Goal: Task Accomplishment & Management: Complete application form

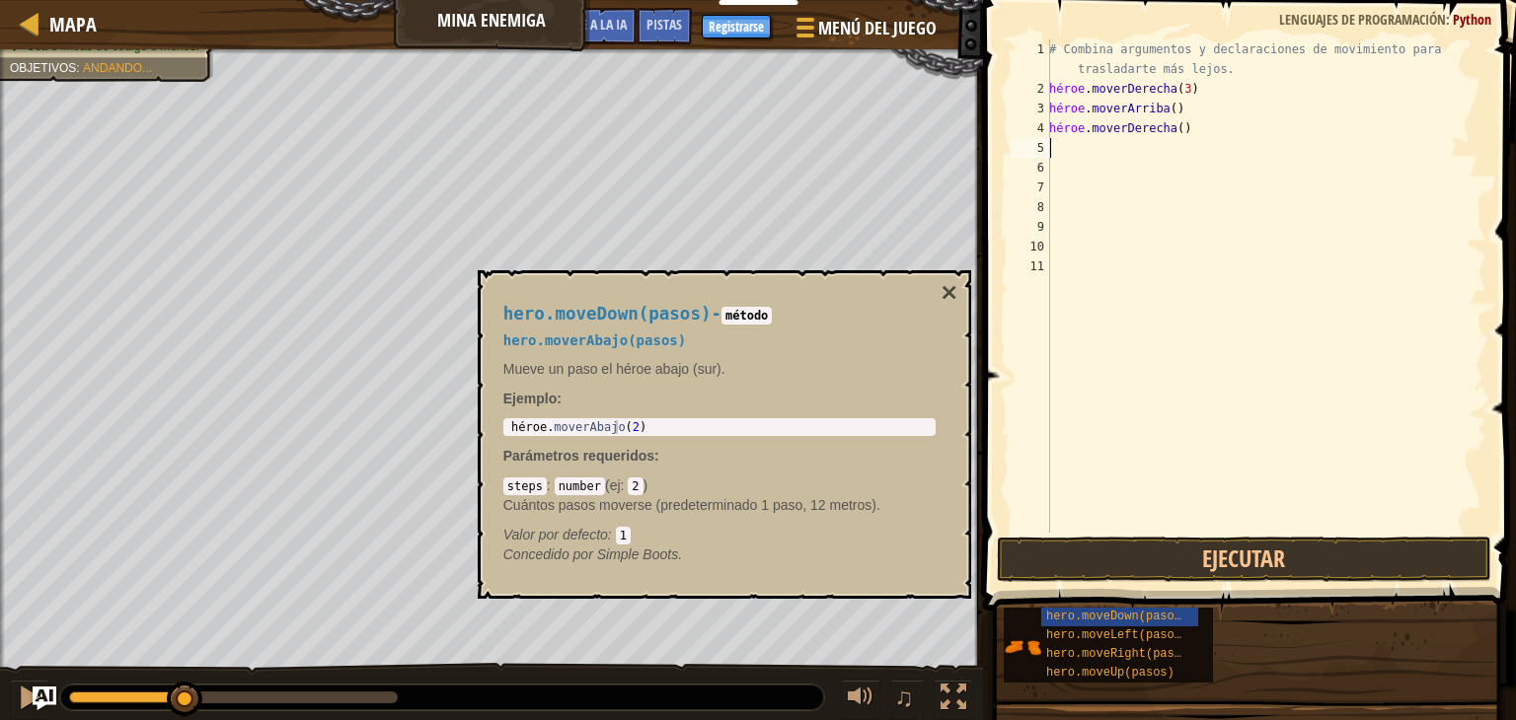
scroll to position [9, 0]
click at [1216, 87] on div "# Combina argumentos y declaraciones de movimiento para trasladarte más lejos. …" at bounding box center [1265, 315] width 441 height 553
click at [1204, 87] on div "# Combina argumentos y declaraciones de movimiento para trasladarte más lejos. …" at bounding box center [1265, 315] width 441 height 553
drag, startPoint x: 1234, startPoint y: 93, endPoint x: 1348, endPoint y: 108, distance: 114.4
click at [1348, 108] on div "# Combina argumentos y declaraciones de movimiento para trasladarte más lejos. …" at bounding box center [1265, 315] width 441 height 553
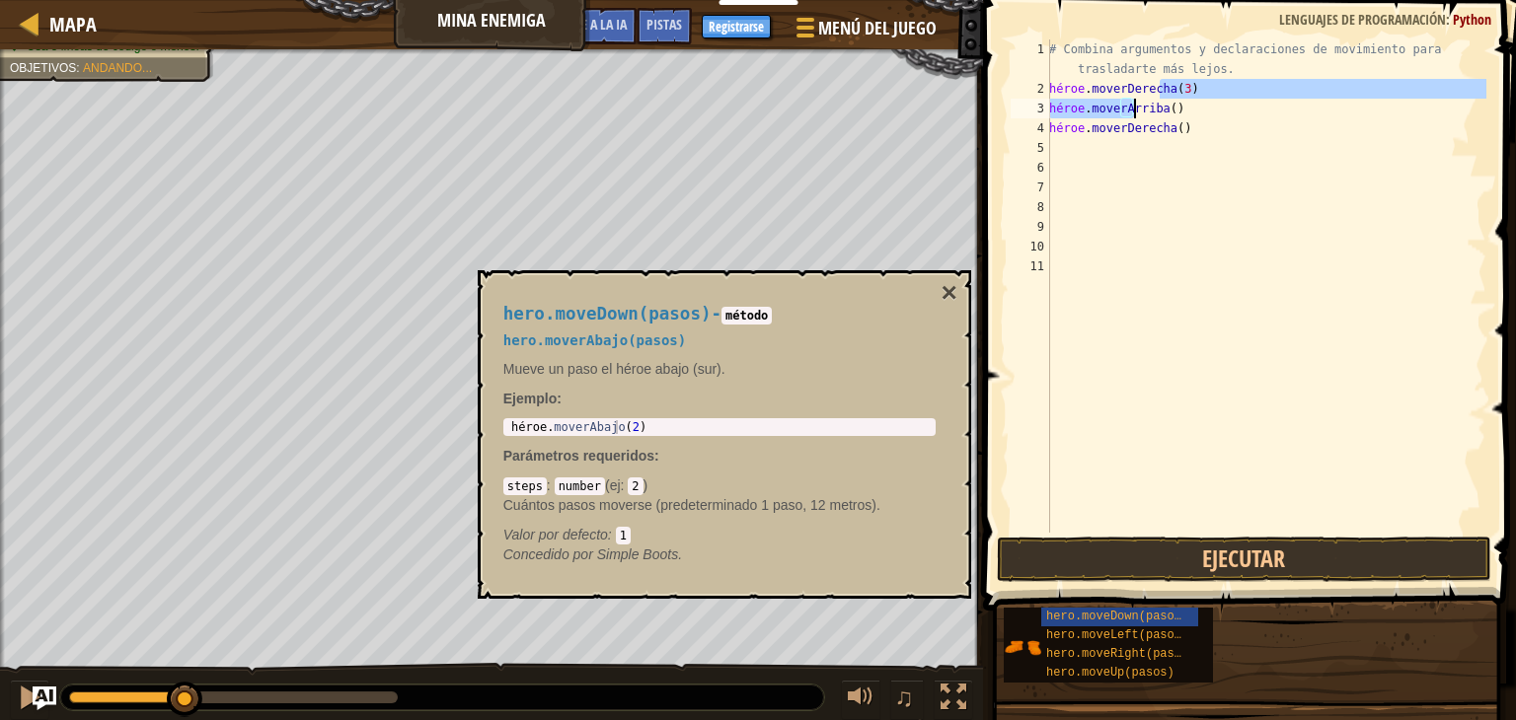
click at [1348, 108] on div "# Combina argumentos y declaraciones de movimiento para trasladarte más lejos. …" at bounding box center [1265, 285] width 441 height 493
drag, startPoint x: 1192, startPoint y: 88, endPoint x: 1247, endPoint y: 92, distance: 55.4
click at [1247, 92] on div "# Combina argumentos y declaraciones de movimiento para trasladarte más lejos. …" at bounding box center [1265, 315] width 441 height 553
click at [1164, 136] on div "# Combina argumentos y declaraciones de movimiento para trasladarte más lejos. …" at bounding box center [1265, 315] width 441 height 553
type textarea "hero.moveRight()"
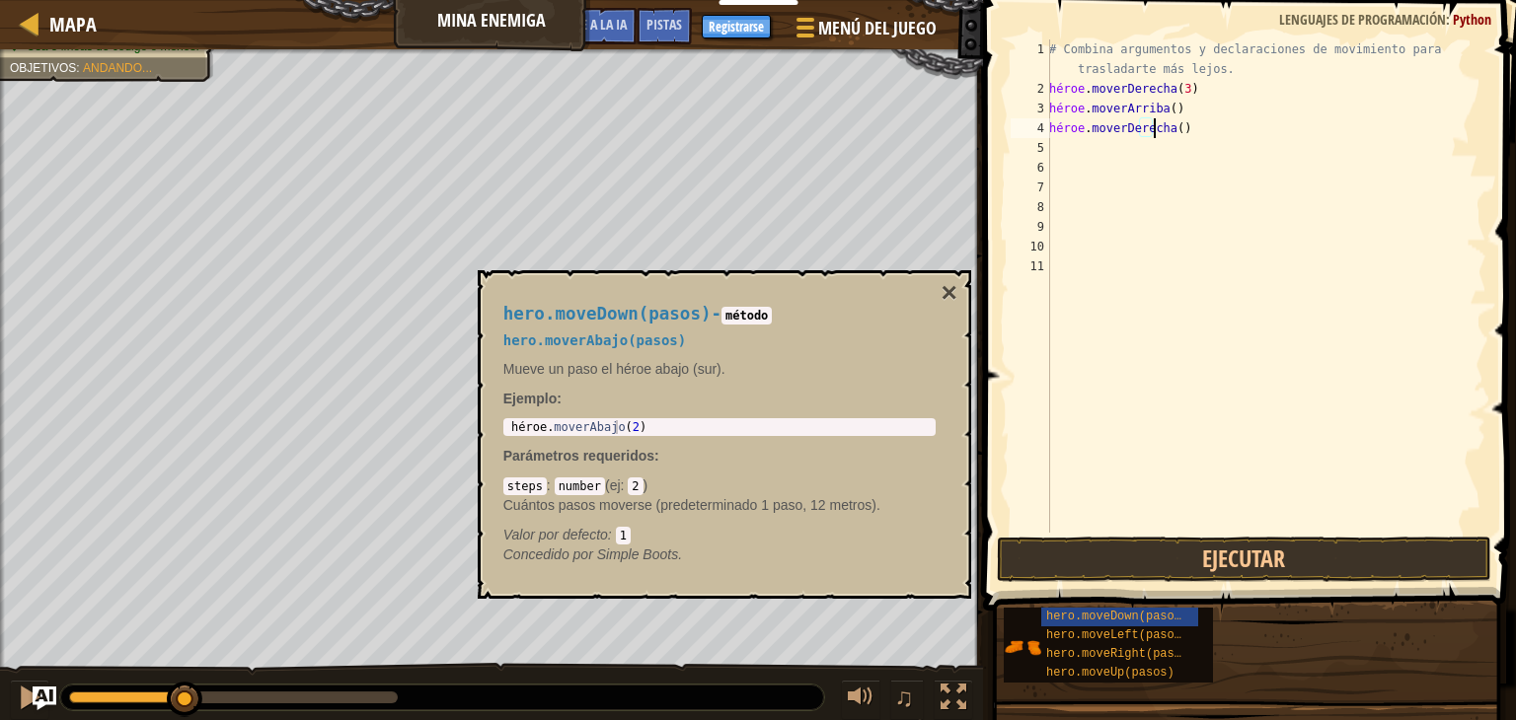
click at [1168, 136] on div "# Combina argumentos y declaraciones de movimiento para trasladarte más lejos. …" at bounding box center [1265, 315] width 441 height 553
click at [1174, 136] on div "# Combina argumentos y declaraciones de movimiento para trasladarte más lejos. …" at bounding box center [1265, 315] width 441 height 553
click at [1201, 131] on div "# Combina argumentos y declaraciones de movimiento para trasladarte más lejos. …" at bounding box center [1265, 315] width 441 height 553
click at [627, 534] on code "1" at bounding box center [623, 536] width 15 height 18
type textarea "hero.moveDown(2)"
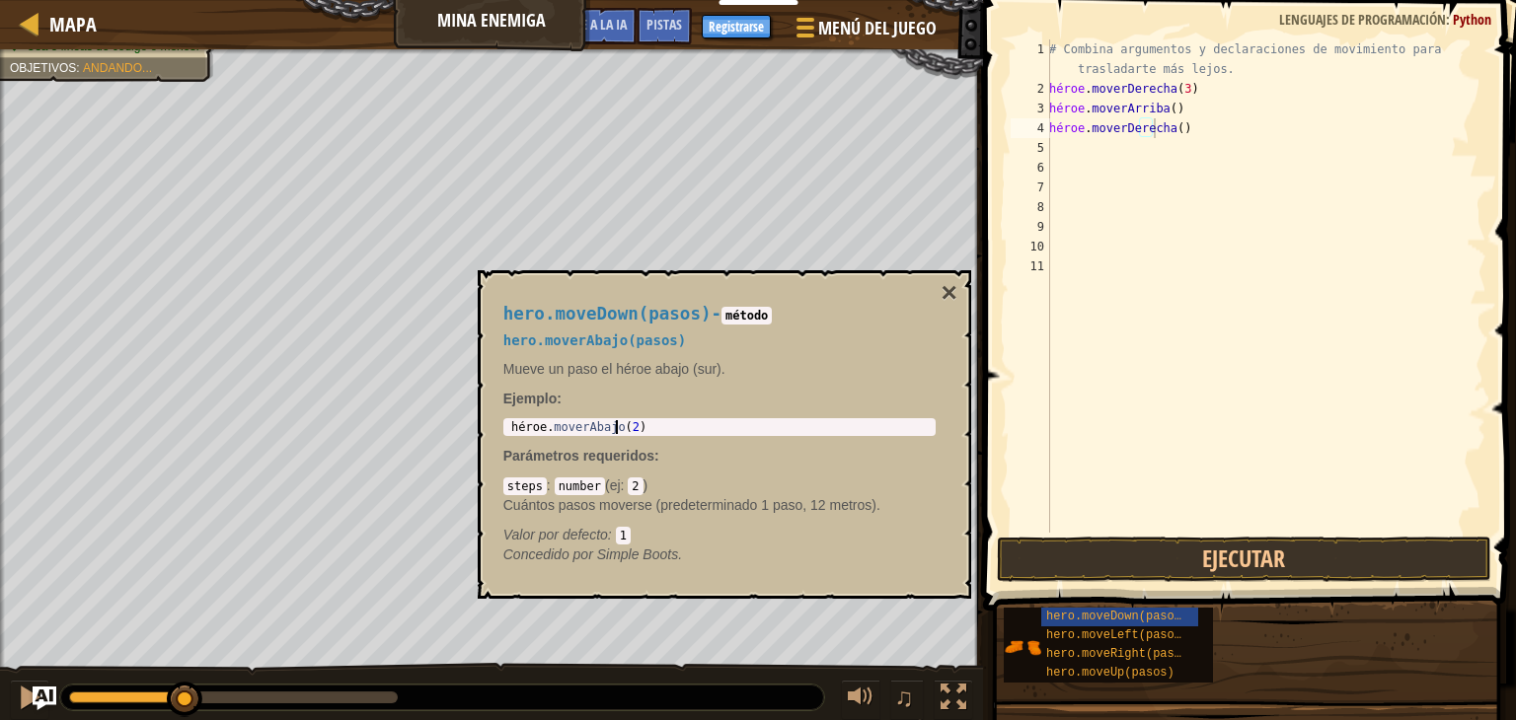
drag, startPoint x: 658, startPoint y: 426, endPoint x: 510, endPoint y: 487, distance: 160.2
click at [510, 487] on div "hero.moveDown(pasos) - método hero.moverAbajo(pasos) Mueve un paso el héroe aba…" at bounding box center [719, 434] width 460 height 297
click at [951, 291] on font "×" at bounding box center [948, 292] width 16 height 31
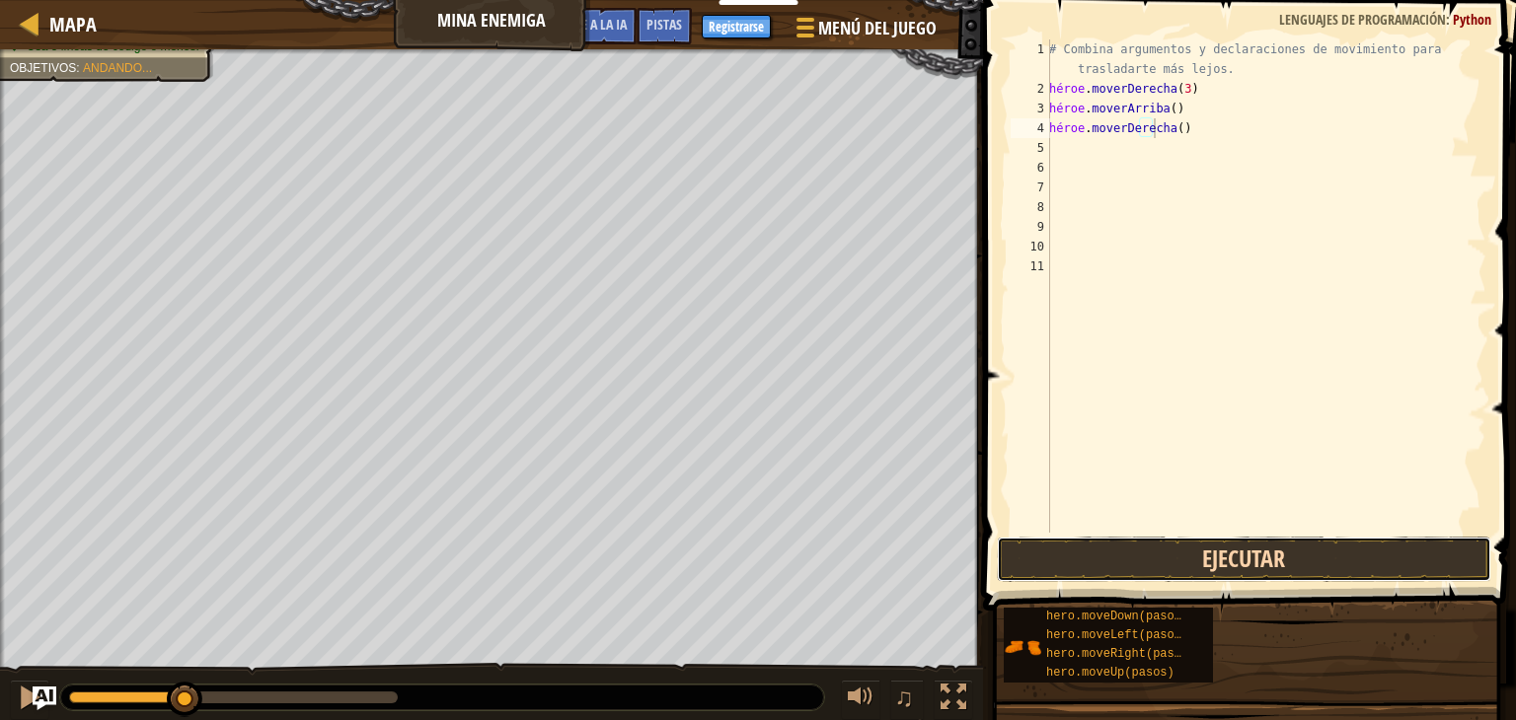
click at [1077, 564] on button "Ejecutar" at bounding box center [1244, 559] width 494 height 45
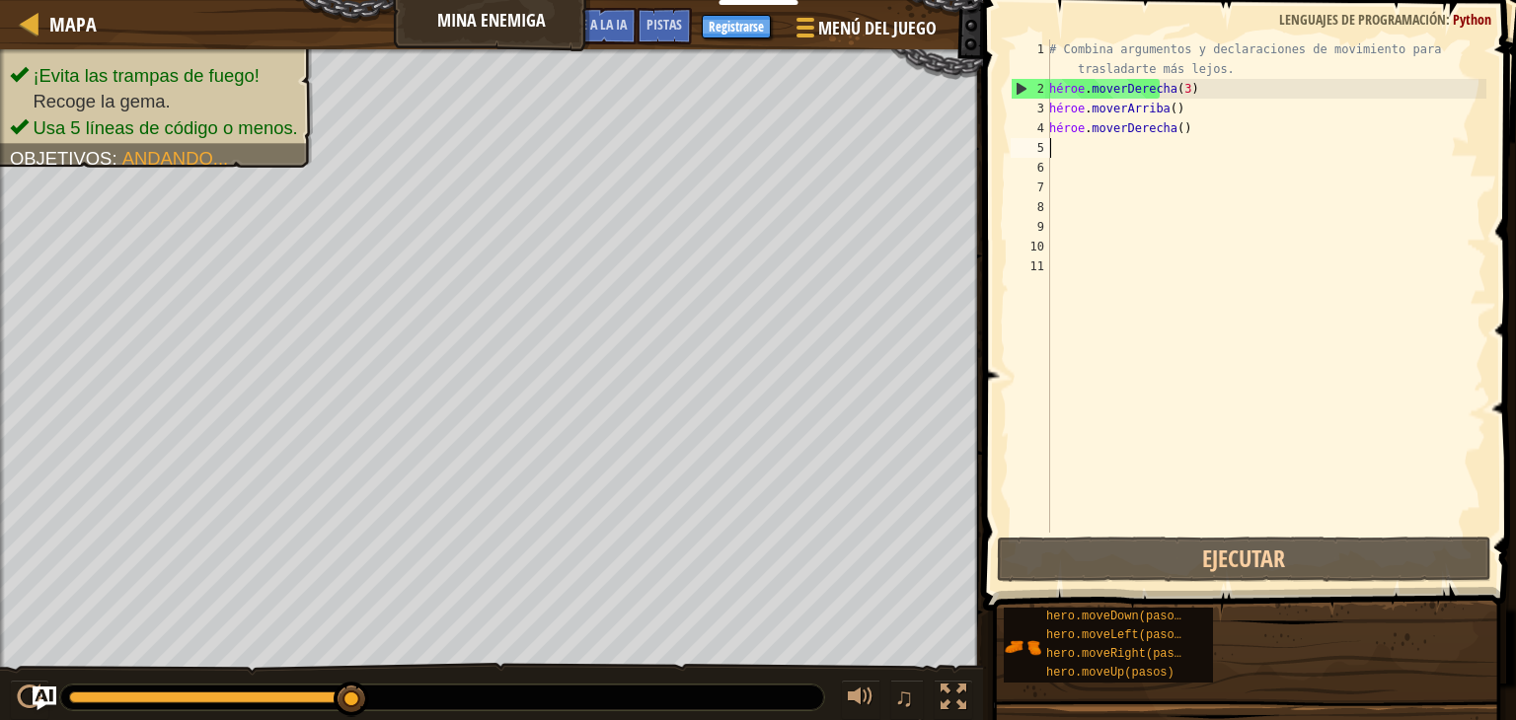
click at [1079, 151] on div "# Combina argumentos y declaraciones de movimiento para trasladarte más lejos. …" at bounding box center [1265, 315] width 441 height 553
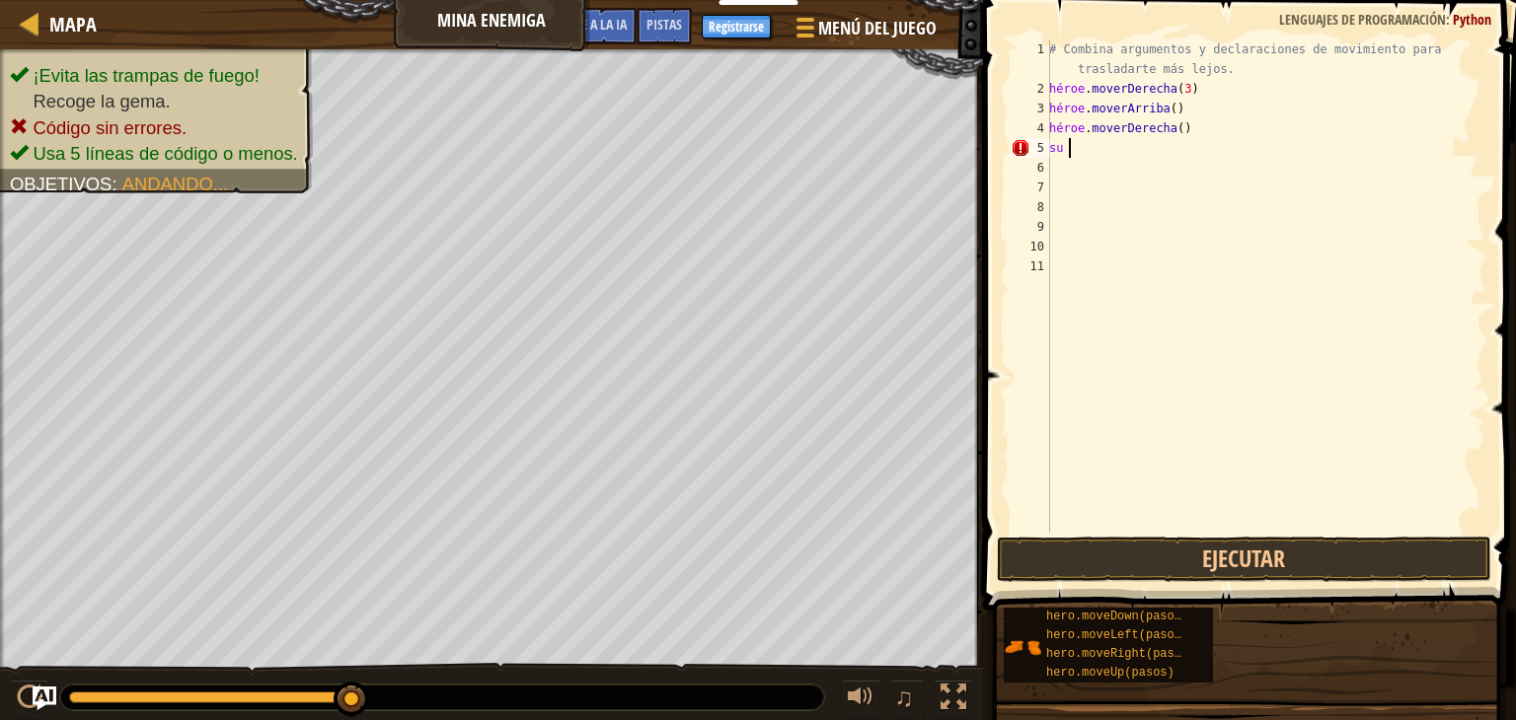
type textarea "h"
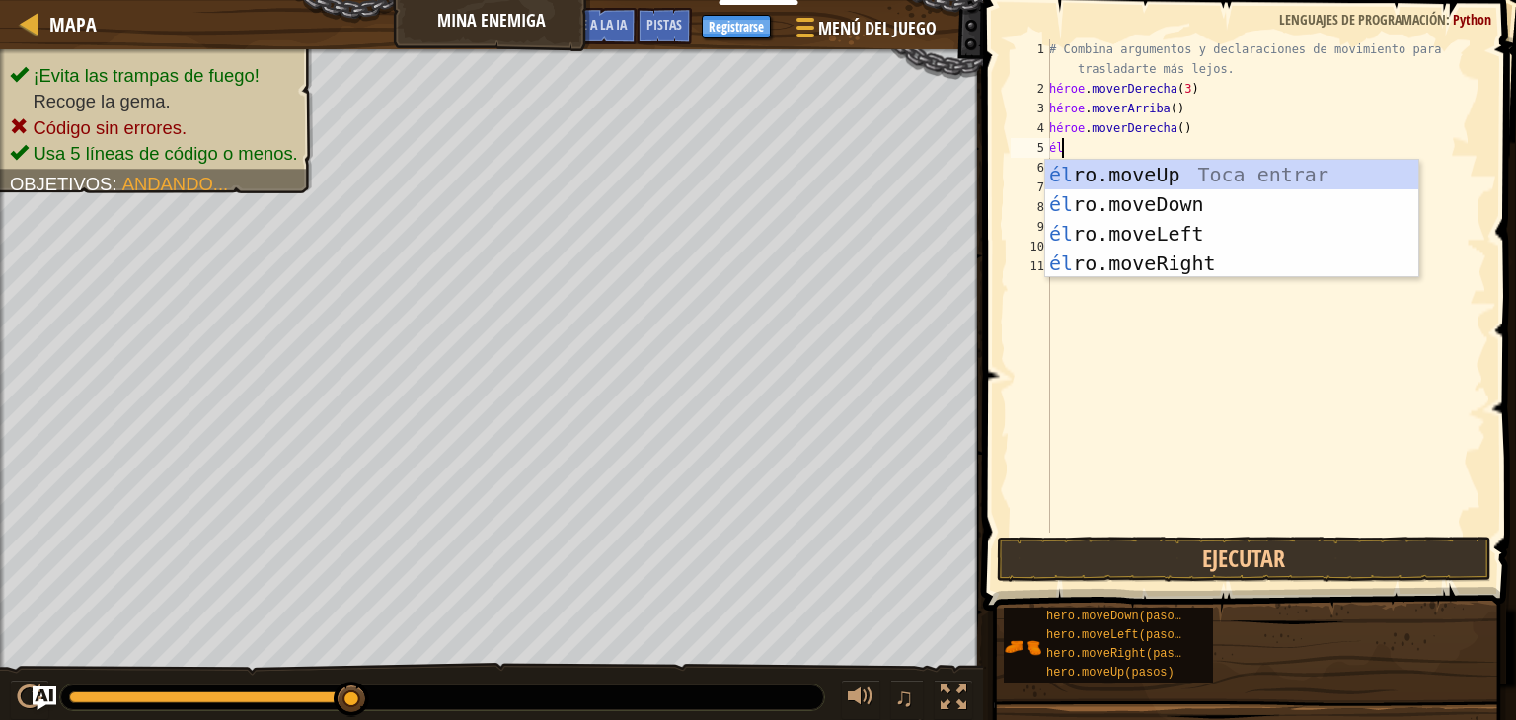
type textarea "h"
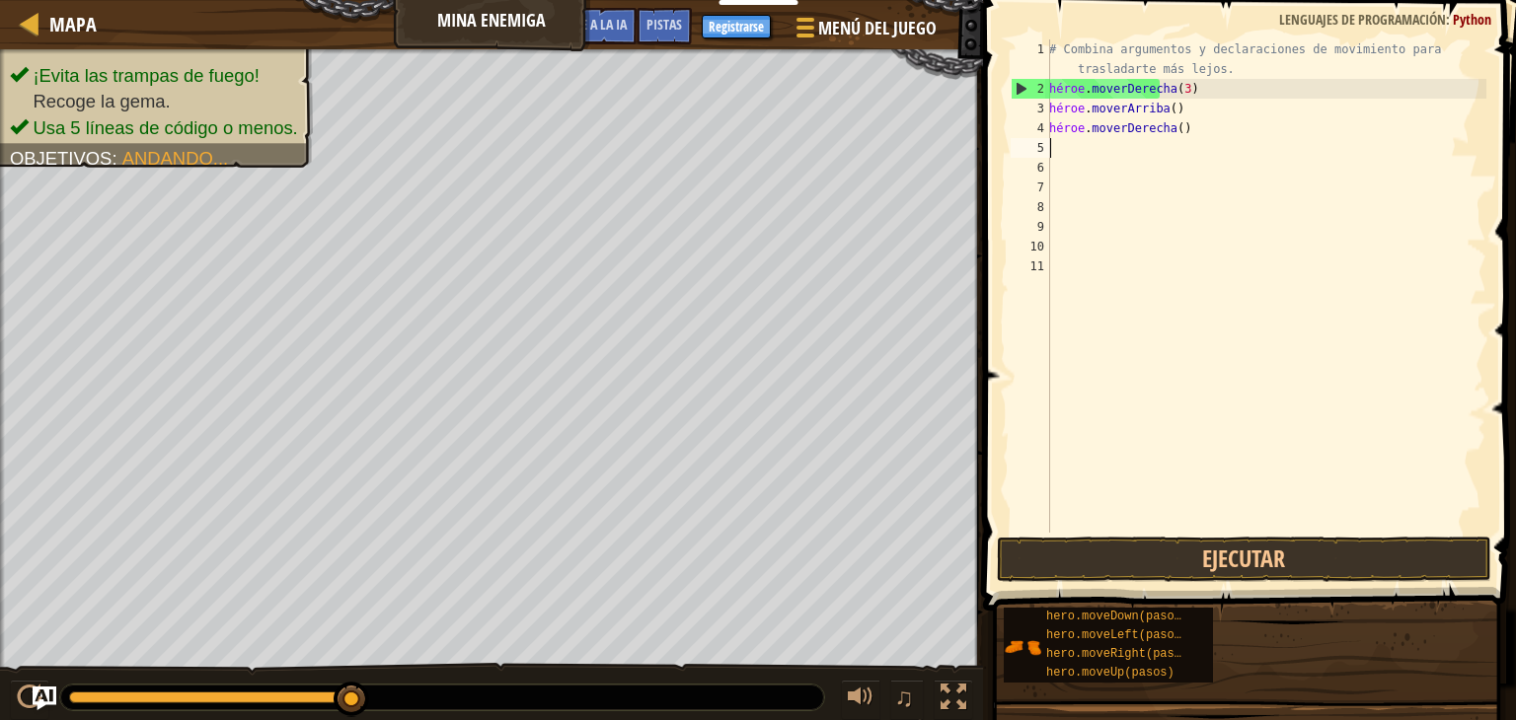
type textarea "h"
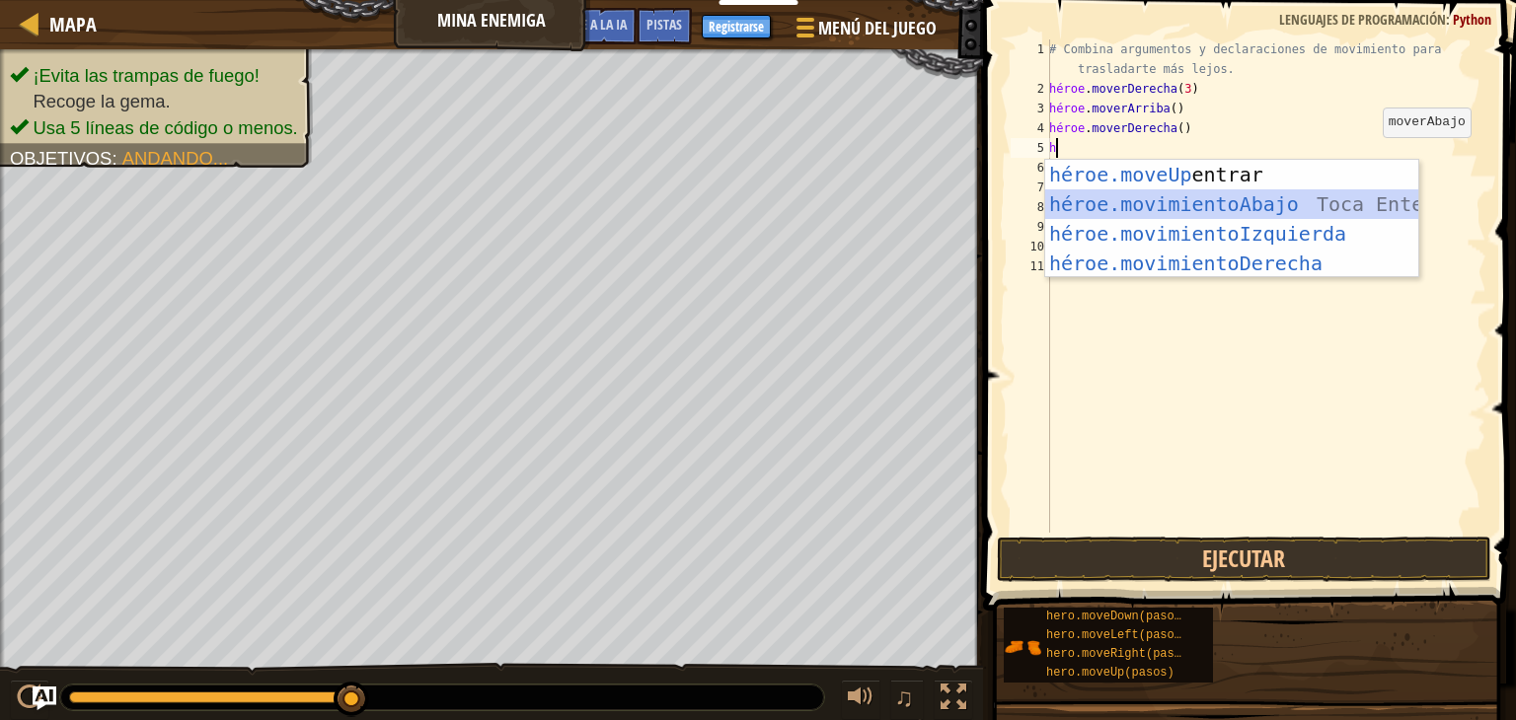
click at [1341, 202] on div "héroe.moveUp Toca entrar héroe.movimientoAbajo ​ Toca Enter héroe.movimientoIzq…" at bounding box center [1231, 249] width 373 height 178
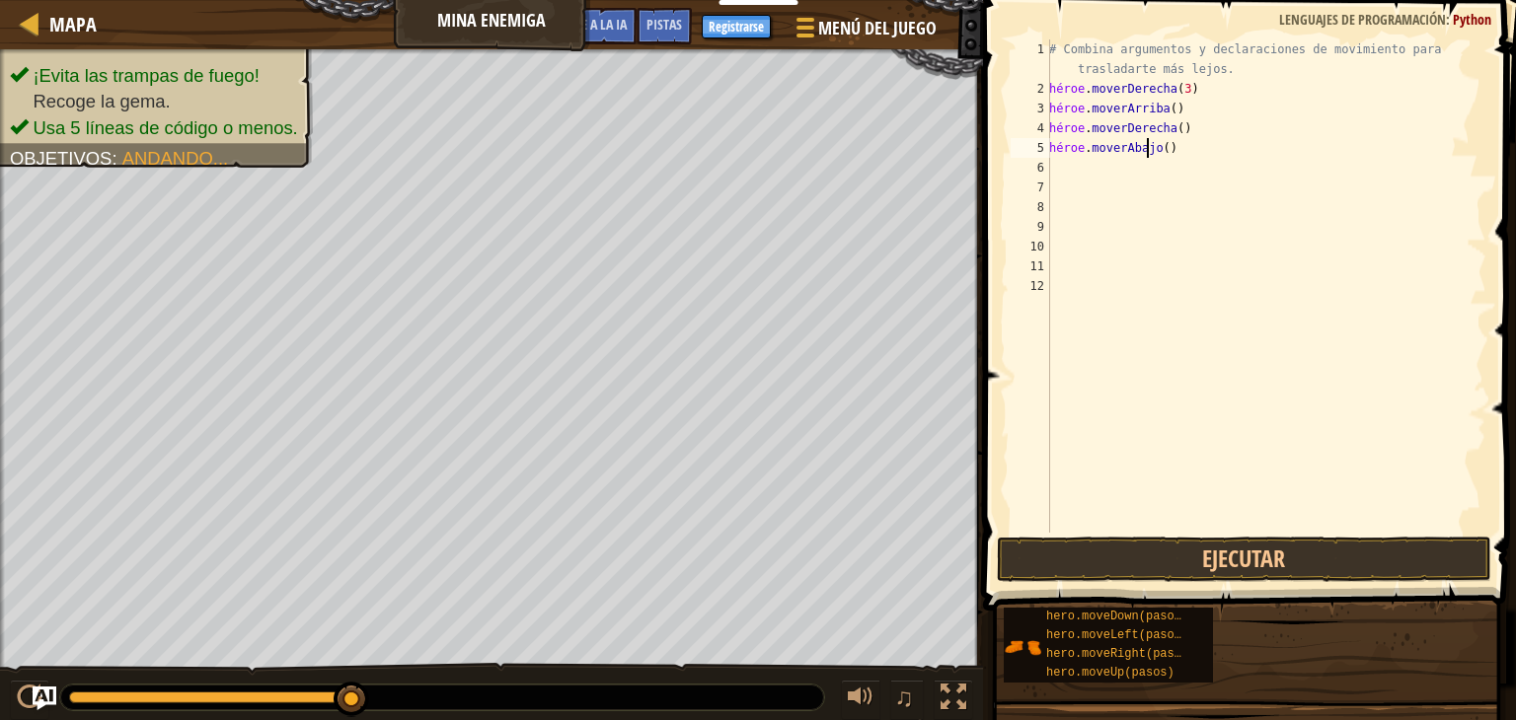
click at [1177, 147] on div "# Combina argumentos y declaraciones de movimiento para trasladarte más lejos. …" at bounding box center [1265, 315] width 441 height 553
click at [1196, 152] on div "# Combina argumentos y declaraciones de movimiento para trasladarte más lejos. …" at bounding box center [1265, 315] width 441 height 553
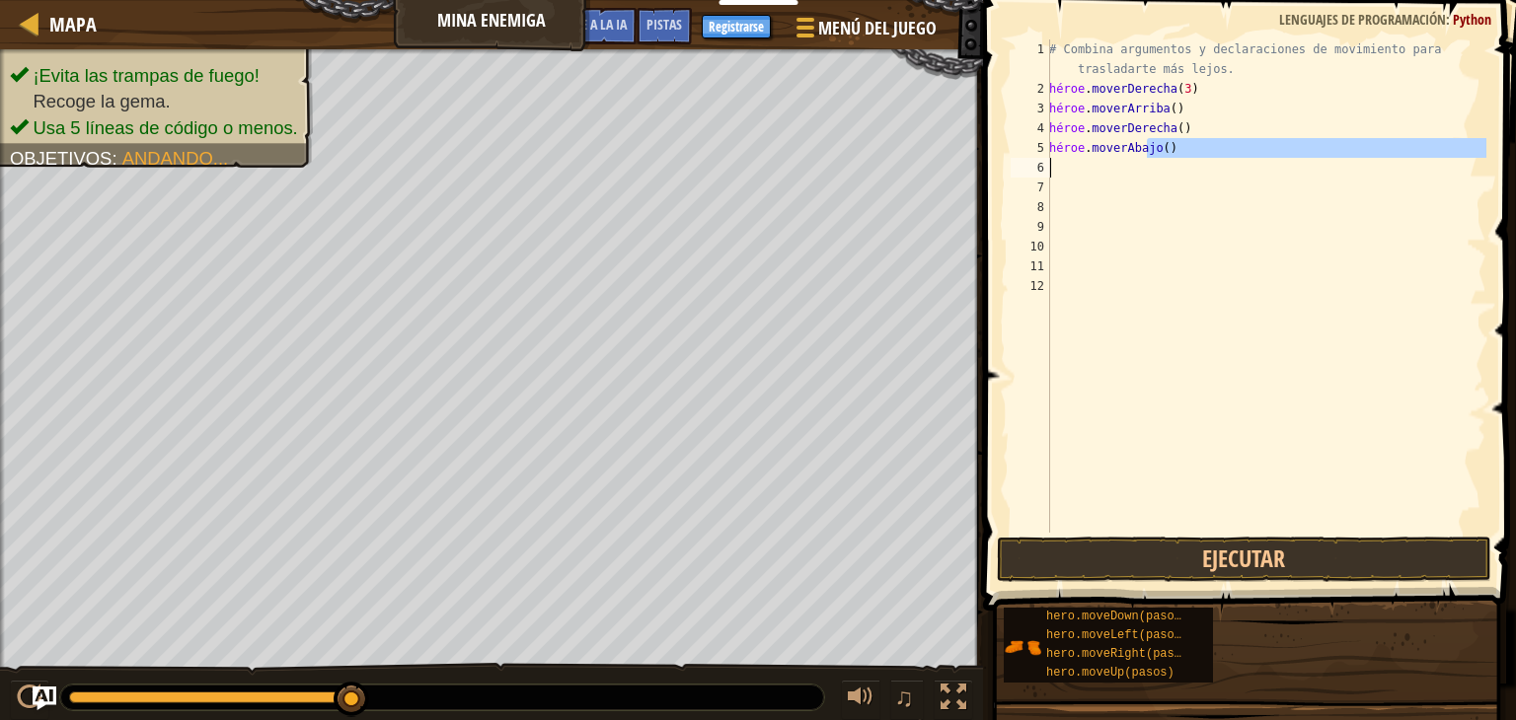
drag, startPoint x: 1196, startPoint y: 152, endPoint x: 1176, endPoint y: 163, distance: 22.5
click at [1176, 163] on div "# Combina argumentos y declaraciones de movimiento para trasladarte más lejos. …" at bounding box center [1265, 315] width 441 height 553
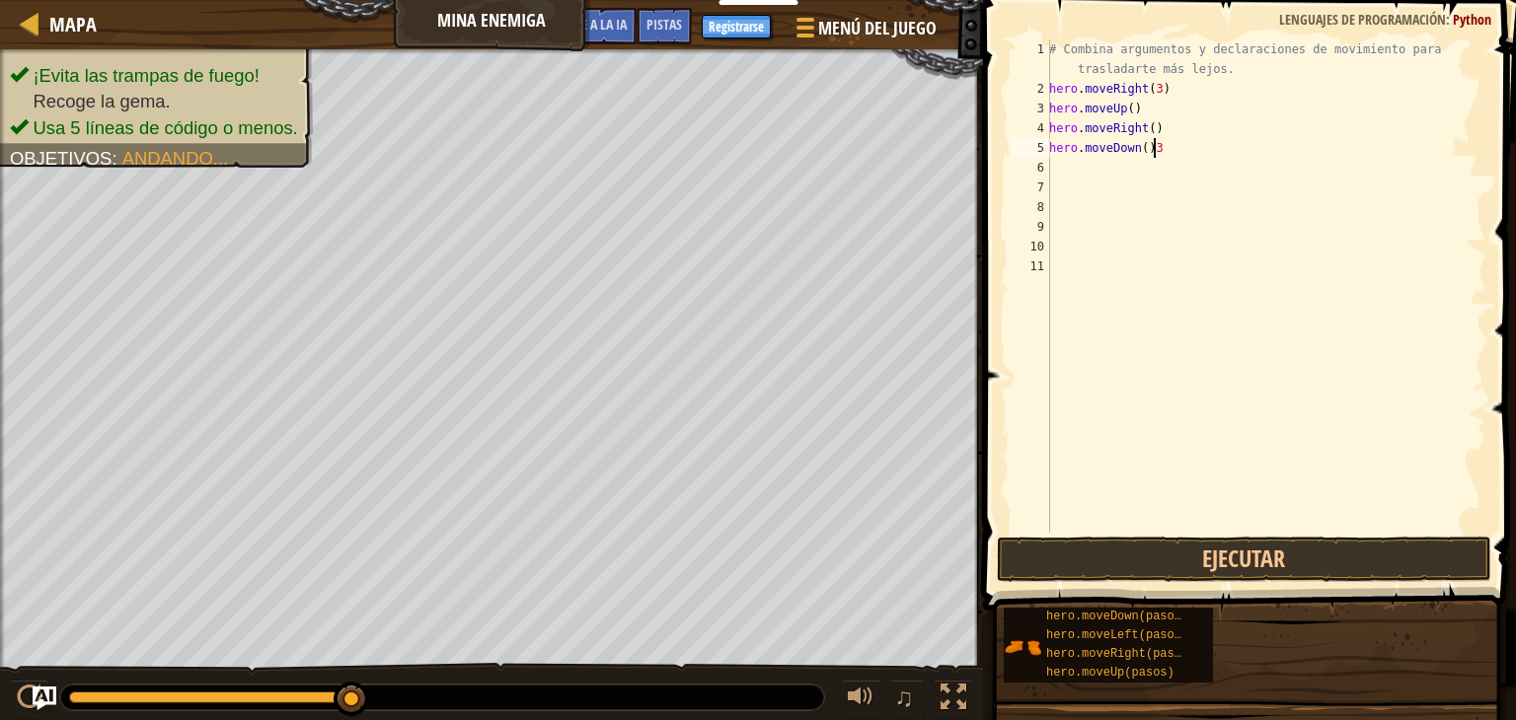
scroll to position [9, 7]
click at [1204, 147] on div "# Combina argumentos y declaraciones de movimiento para trasladarte más lejos. …" at bounding box center [1265, 315] width 441 height 553
drag, startPoint x: 1204, startPoint y: 147, endPoint x: 1181, endPoint y: 151, distance: 23.0
click at [1181, 151] on div "# Combina argumentos y declaraciones de movimiento para trasladarte más lejos. …" at bounding box center [1265, 315] width 441 height 553
click at [1196, 148] on div "# Combina argumentos y declaraciones de movimiento para trasladarte más lejos. …" at bounding box center [1265, 315] width 441 height 553
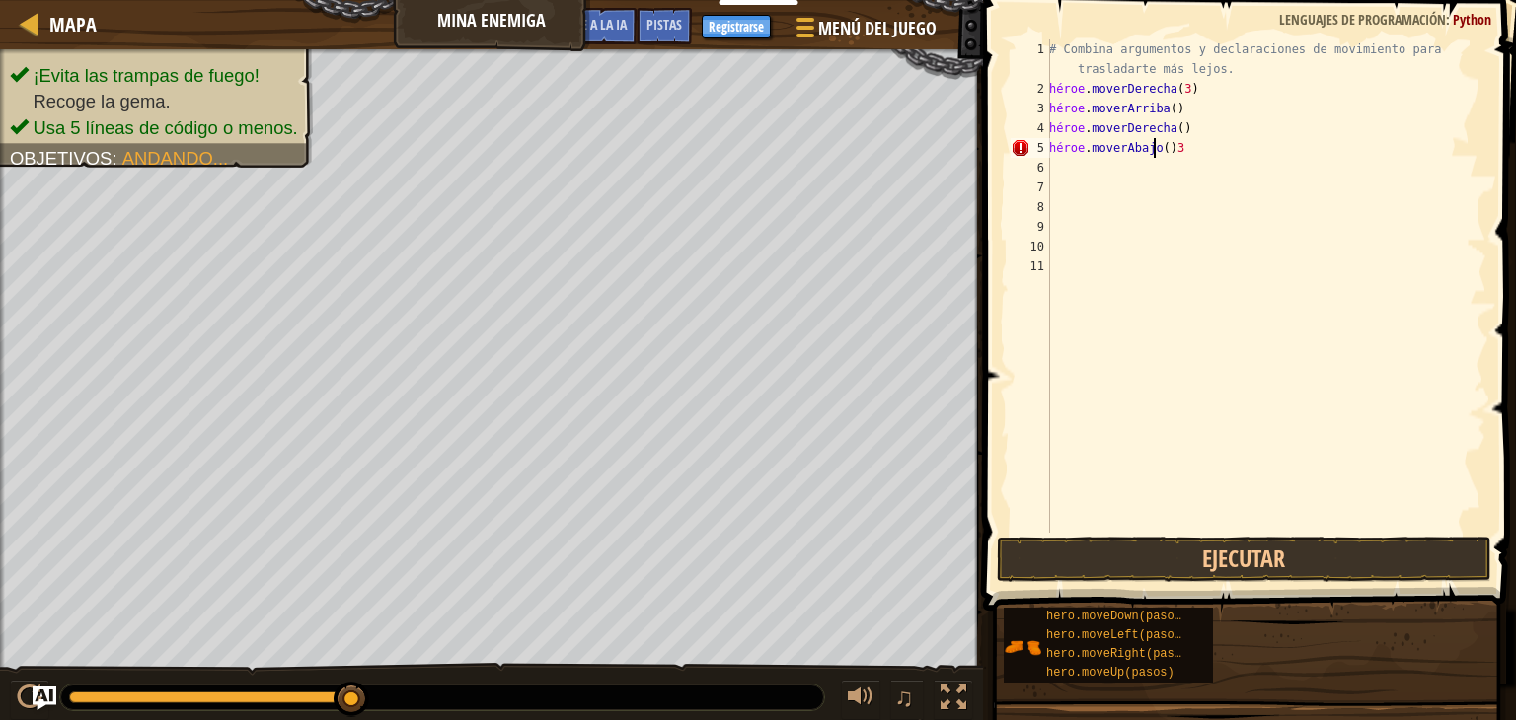
click at [1196, 148] on div "# Combina argumentos y declaraciones de movimiento para trasladarte más lejos. …" at bounding box center [1265, 315] width 441 height 553
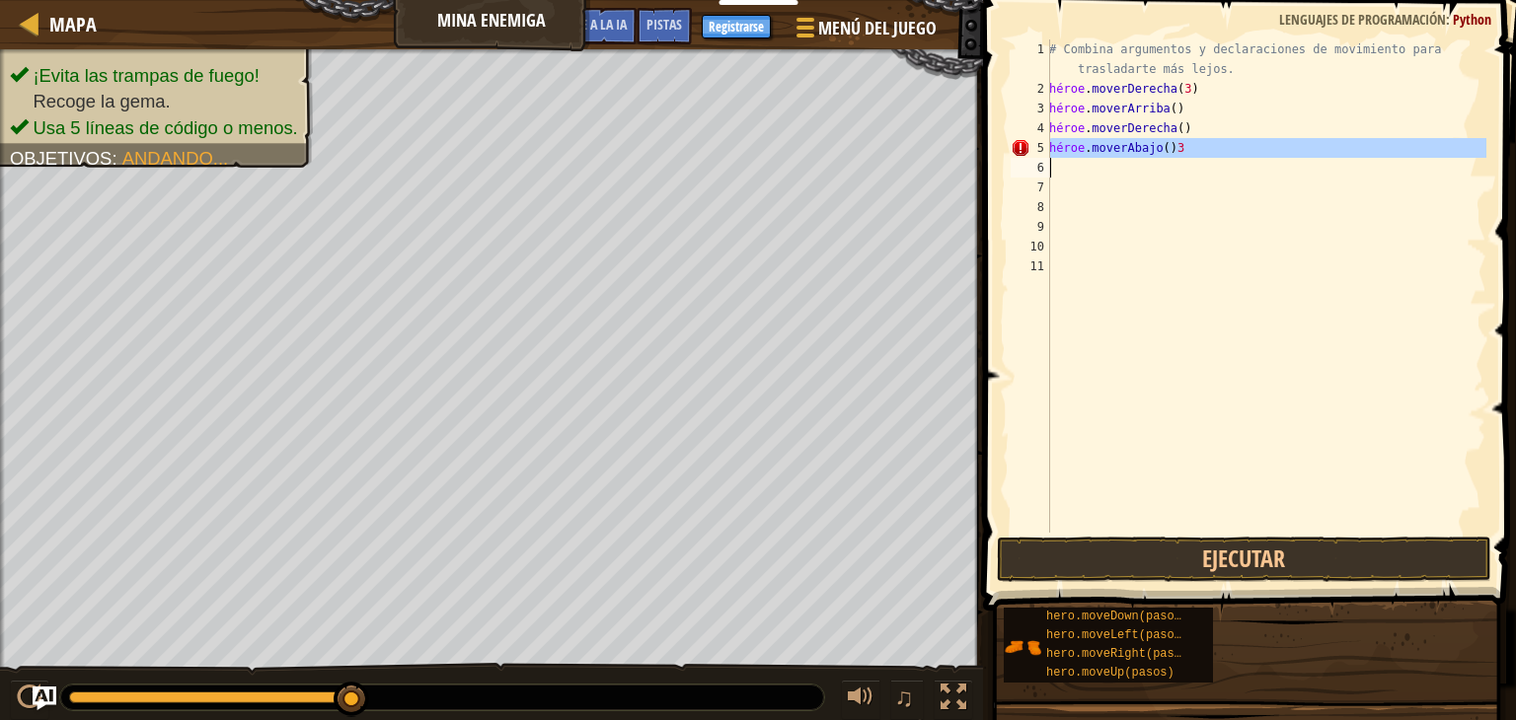
drag, startPoint x: 1196, startPoint y: 148, endPoint x: 1212, endPoint y: 150, distance: 15.9
click at [1212, 150] on div "# Combina argumentos y declaraciones de movimiento para trasladarte más lejos. …" at bounding box center [1265, 315] width 441 height 553
type textarea "hero.moveDown()3"
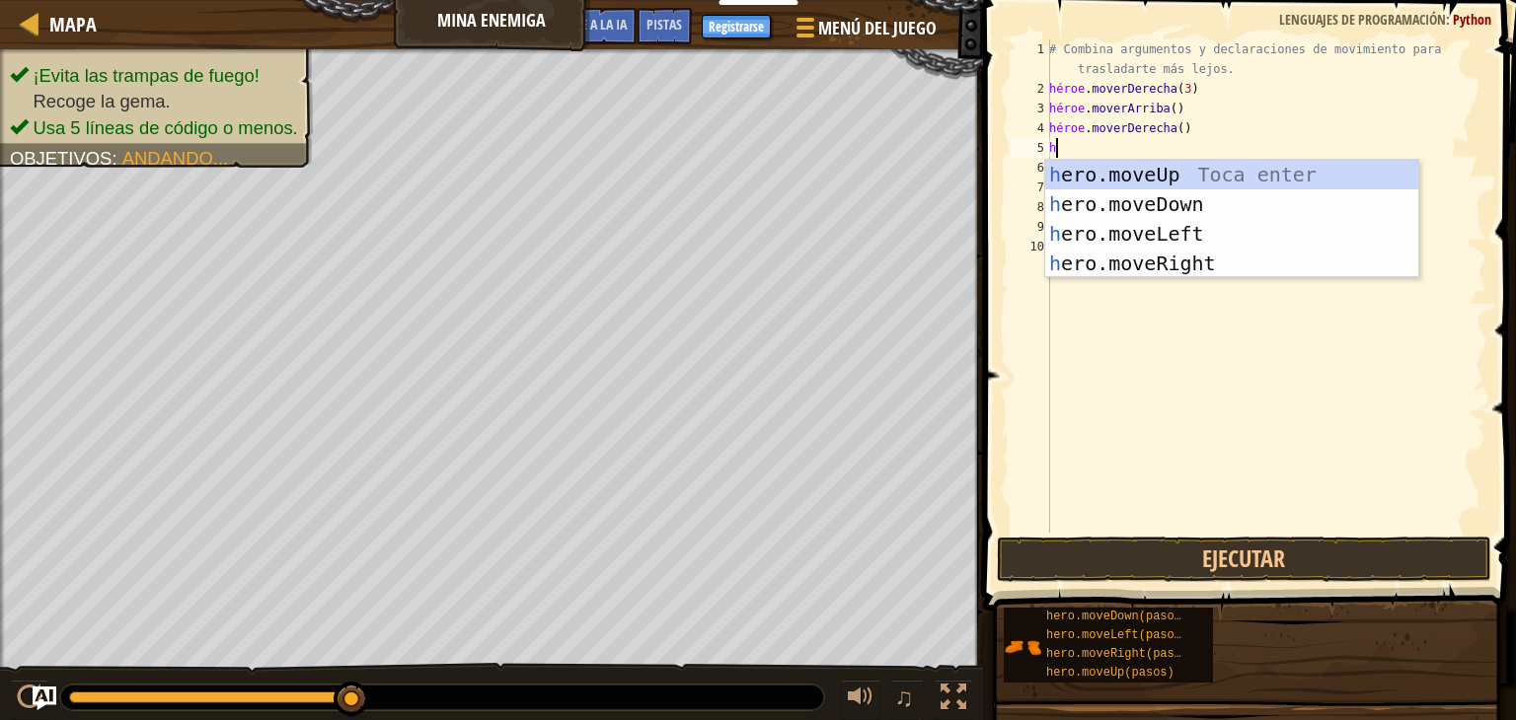
type textarea "he"
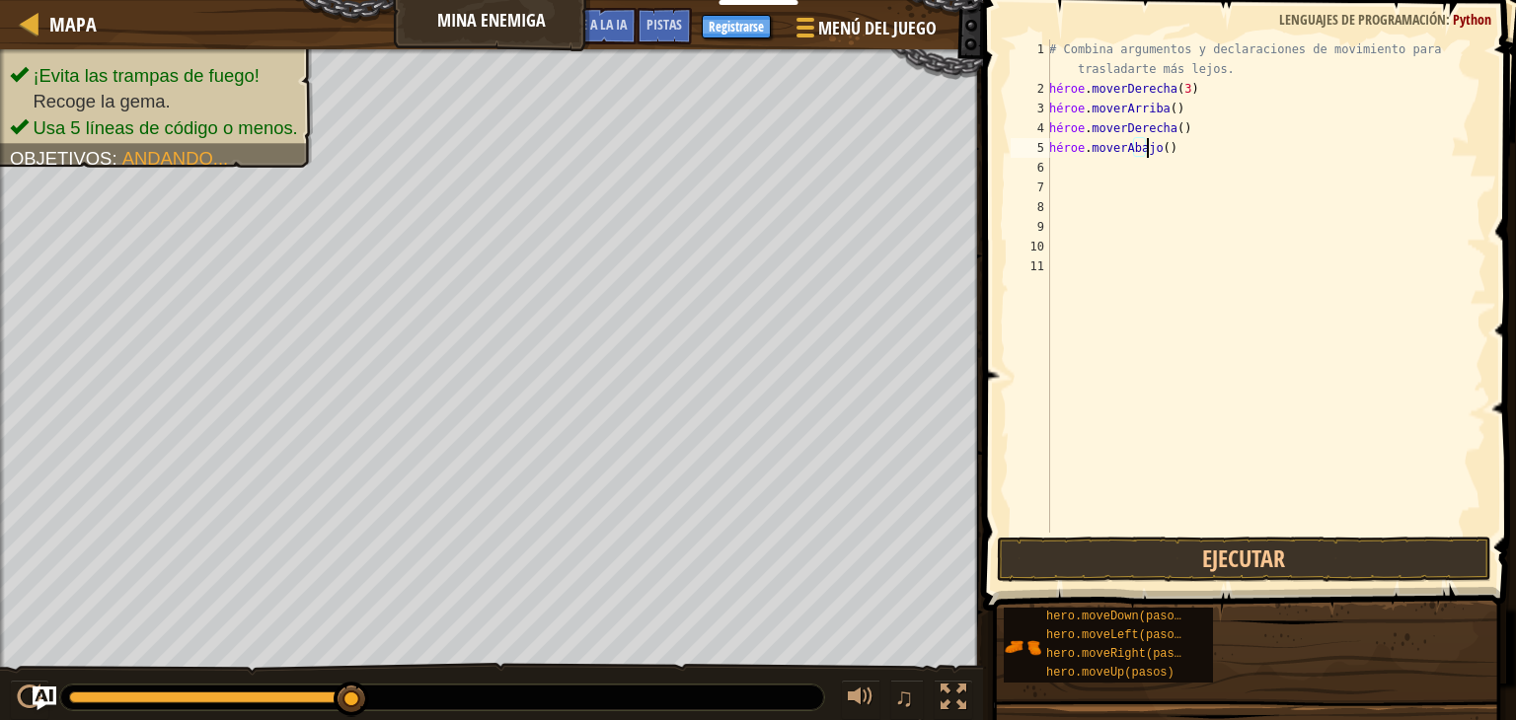
click at [1180, 150] on div "# Combina argumentos y declaraciones de movimiento para trasladarte más lejos. …" at bounding box center [1265, 315] width 441 height 553
click at [1202, 148] on div "# Combina argumentos y declaraciones de movimiento para trasladarte más lejos. …" at bounding box center [1265, 315] width 441 height 553
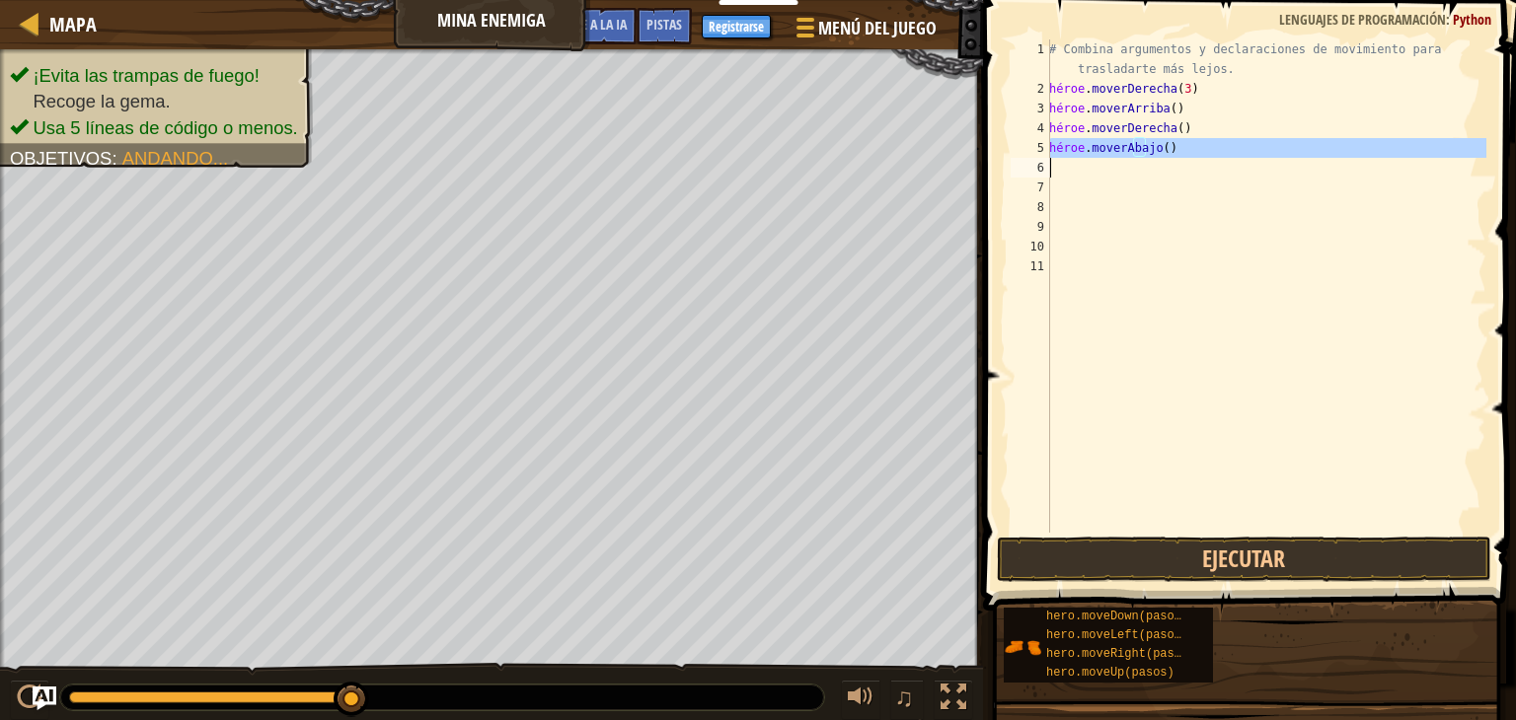
click at [1202, 148] on div "# Combina argumentos y declaraciones de movimiento para trasladarte más lejos. …" at bounding box center [1265, 315] width 441 height 553
type textarea "hero.moveDown()"
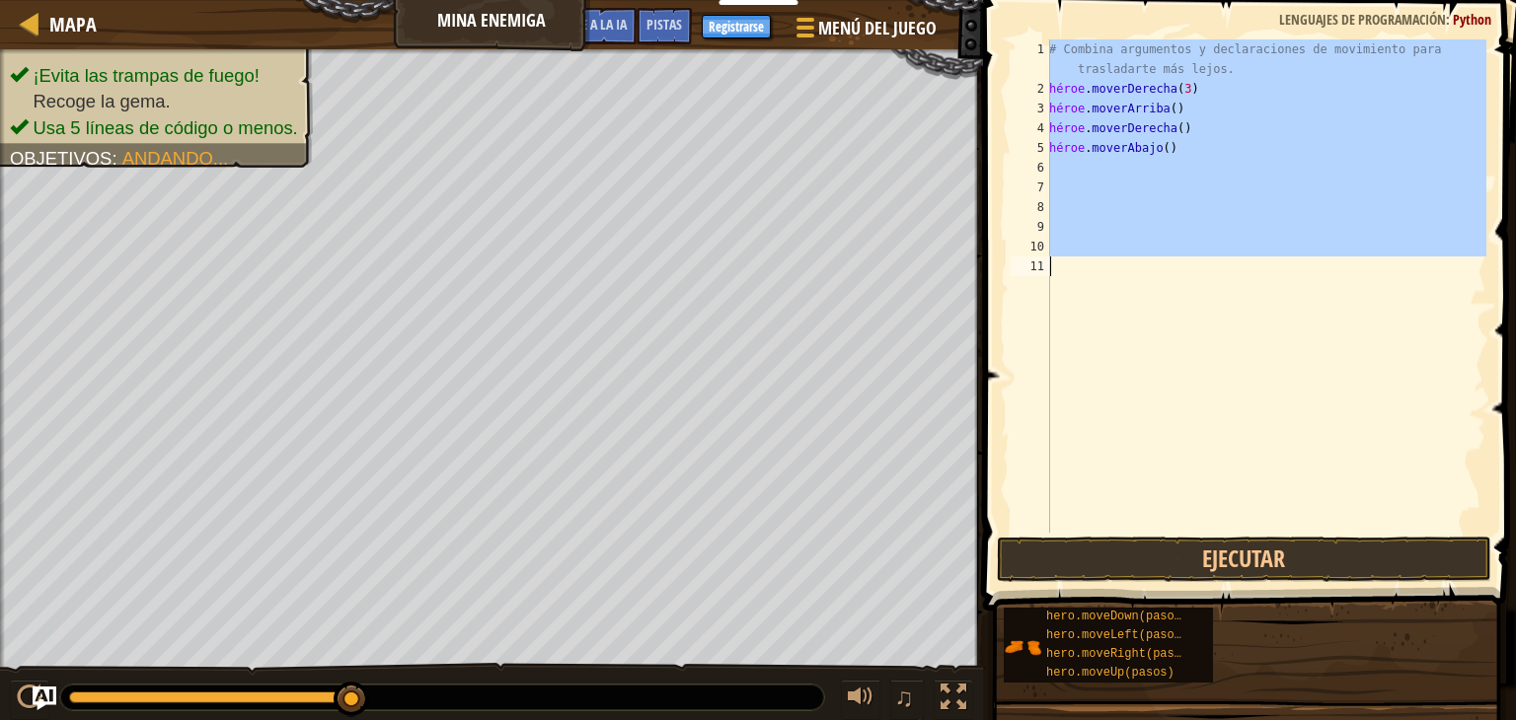
click at [1202, 148] on div "# Combina argumentos y declaraciones de movimiento para trasladarte más lejos. …" at bounding box center [1265, 315] width 441 height 553
click at [1202, 148] on div "# Combina argumentos y declaraciones de movimiento para trasladarte más lejos. …" at bounding box center [1265, 285] width 441 height 493
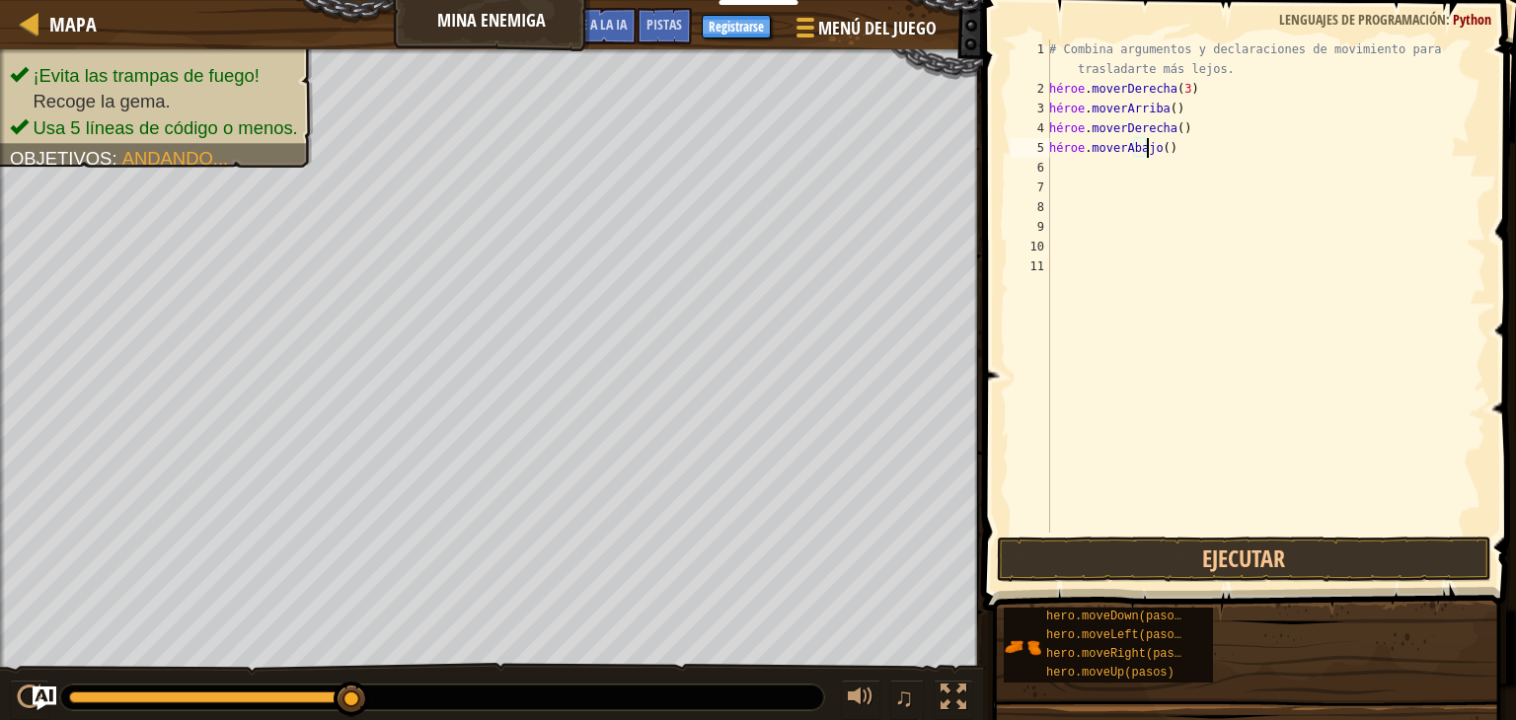
click at [1197, 150] on div "# Combina argumentos y declaraciones de movimiento para trasladarte más lejos. …" at bounding box center [1265, 315] width 441 height 553
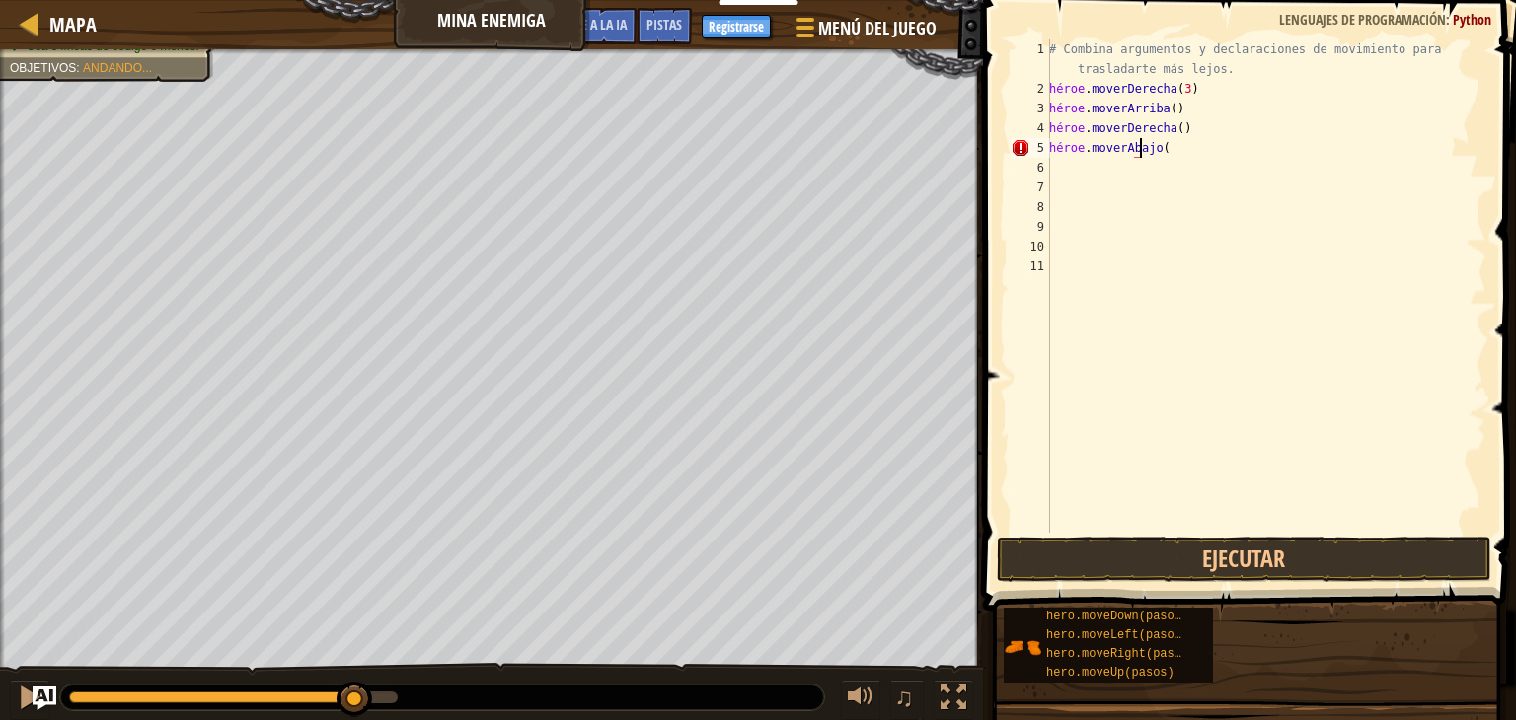
scroll to position [9, 7]
type textarea "hero.moveDown(3)"
click at [1369, 572] on button "Ejecutar" at bounding box center [1244, 559] width 494 height 45
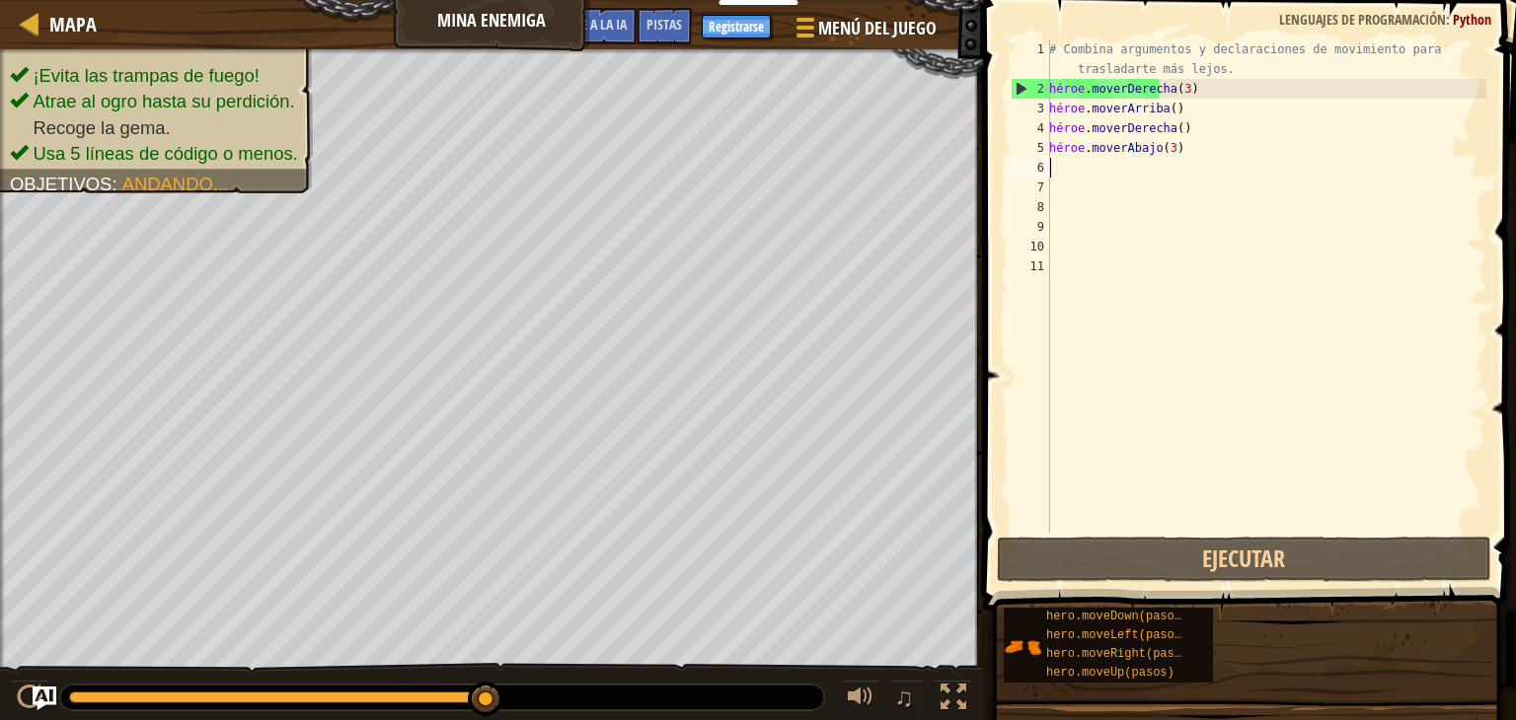
click at [1175, 173] on div "# Combina argumentos y declaraciones de movimiento para trasladarte más lejos. …" at bounding box center [1265, 315] width 441 height 553
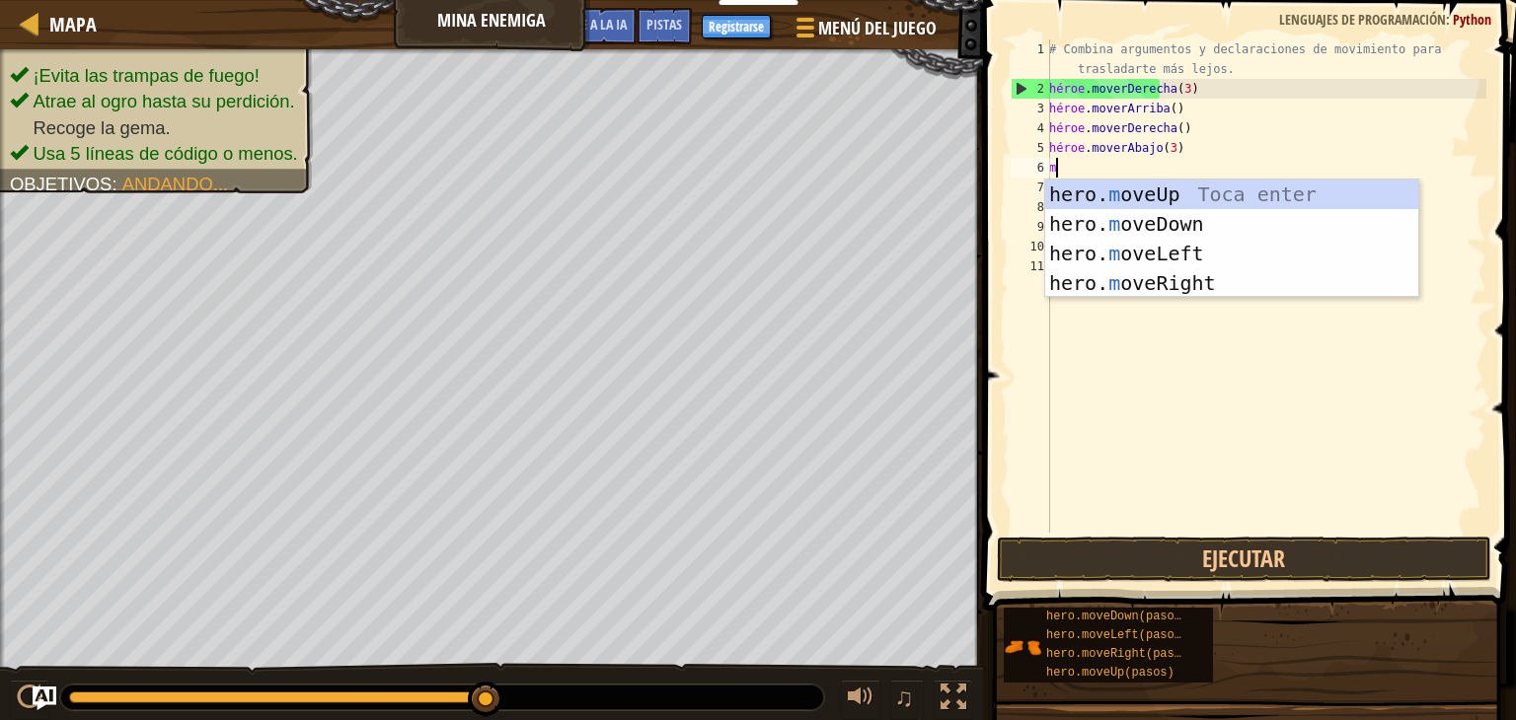
type textarea "mo"
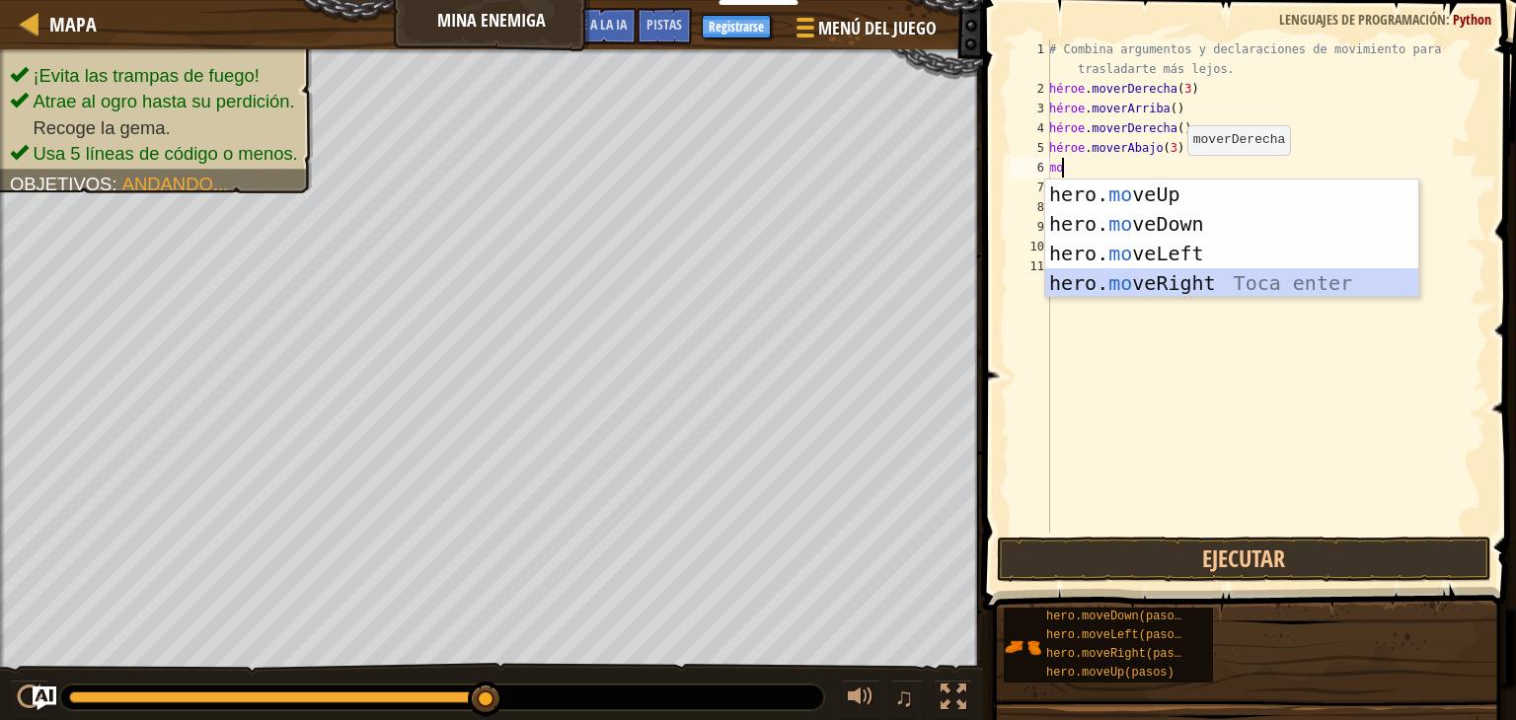
click at [1210, 277] on div "hero. mo veUp Toca enter hero. mo veDown Toca enter hero. mo veLeft Toca enter …" at bounding box center [1231, 269] width 373 height 178
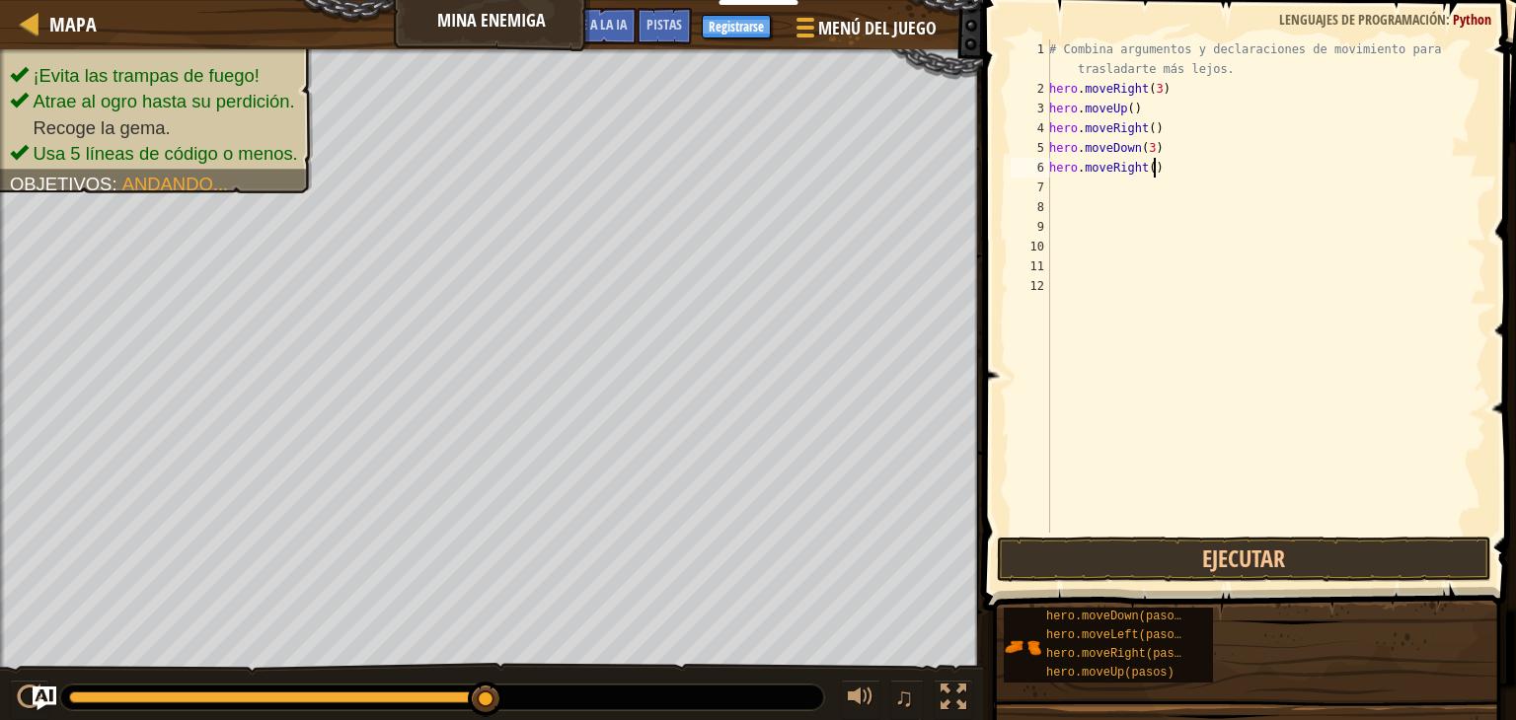
click at [1169, 170] on div "# Combina argumentos y declaraciones de movimiento para trasladarte más lejos. …" at bounding box center [1265, 315] width 441 height 553
type textarea "hero.moveRight(2)"
click at [1386, 557] on button "Ejecutar" at bounding box center [1244, 559] width 494 height 45
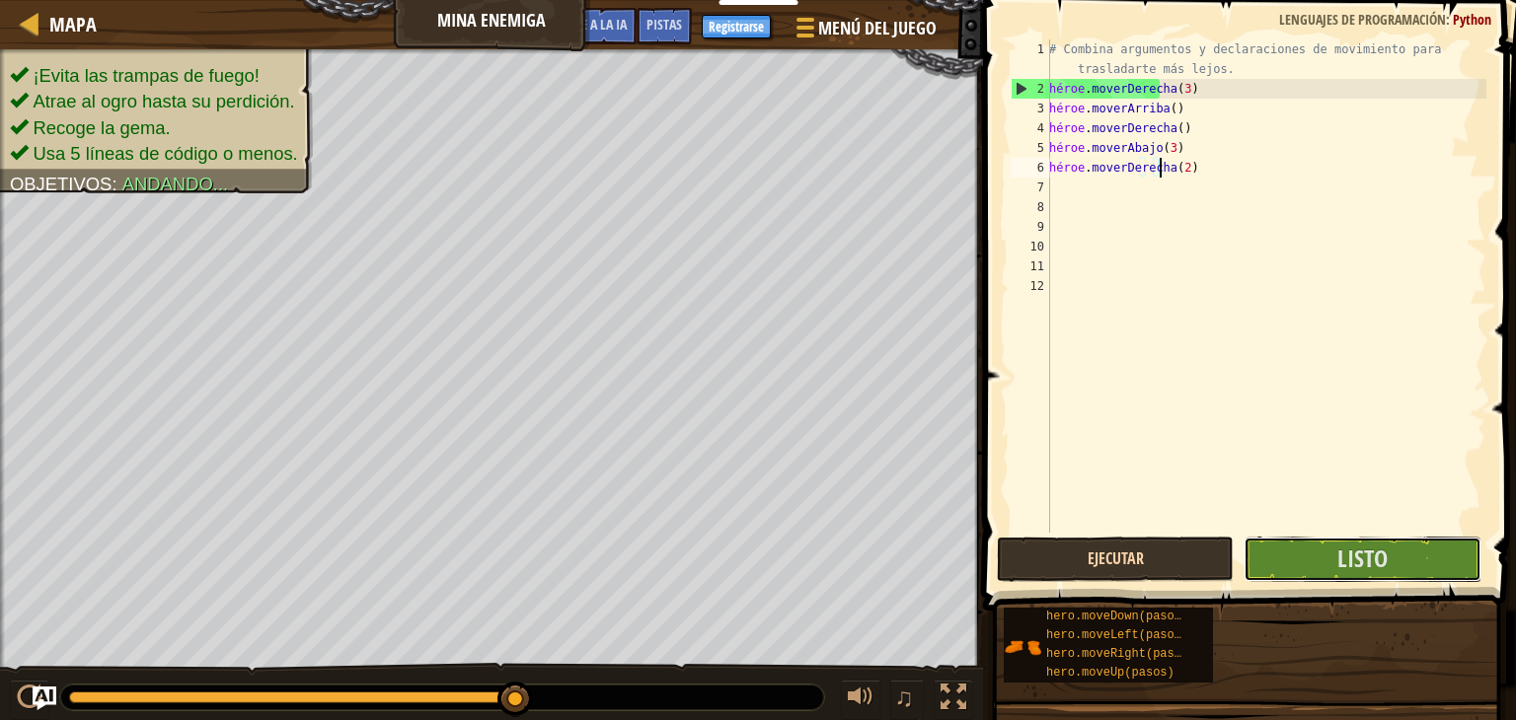
click at [1386, 557] on font "Listo" at bounding box center [1362, 559] width 50 height 32
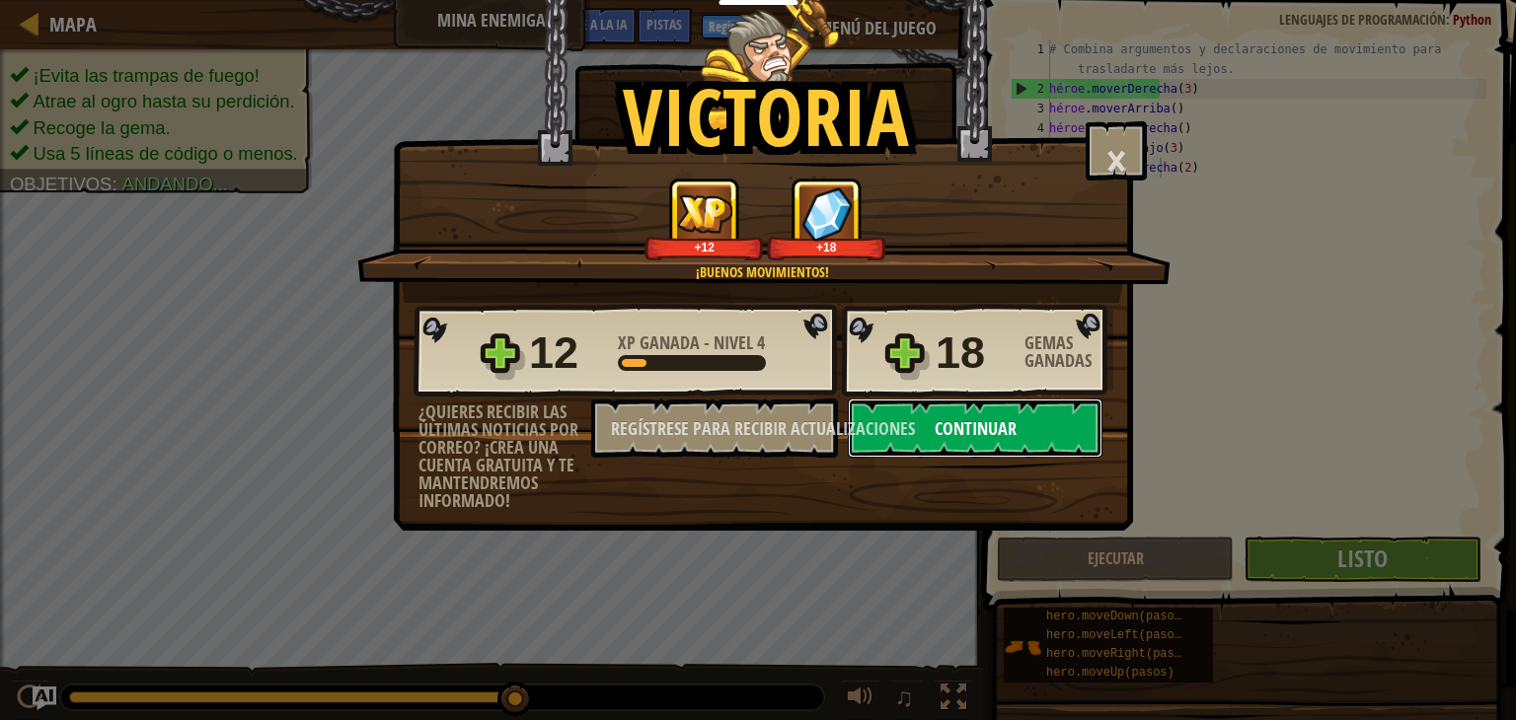
click at [940, 401] on button "Continuar" at bounding box center [975, 428] width 255 height 59
select select "es-419"
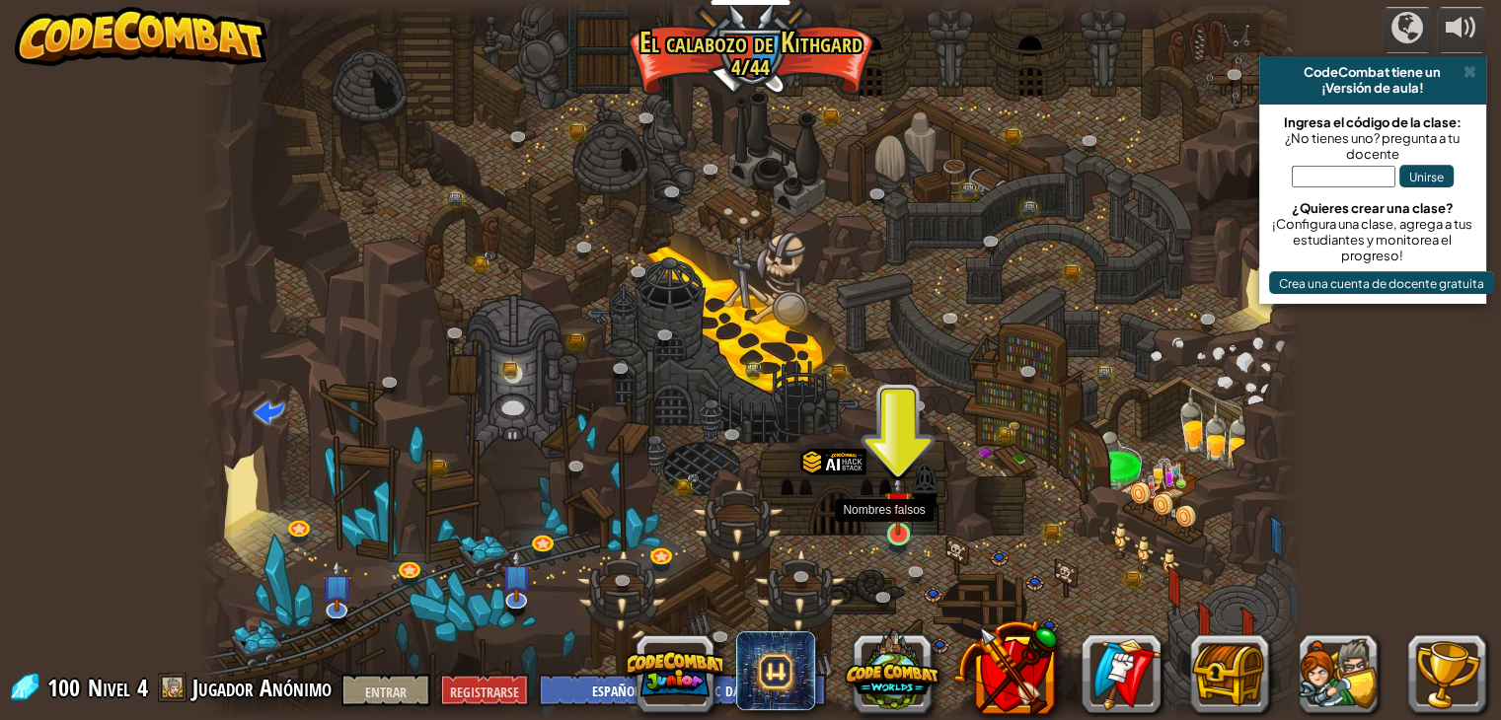
click at [896, 526] on img at bounding box center [898, 505] width 28 height 63
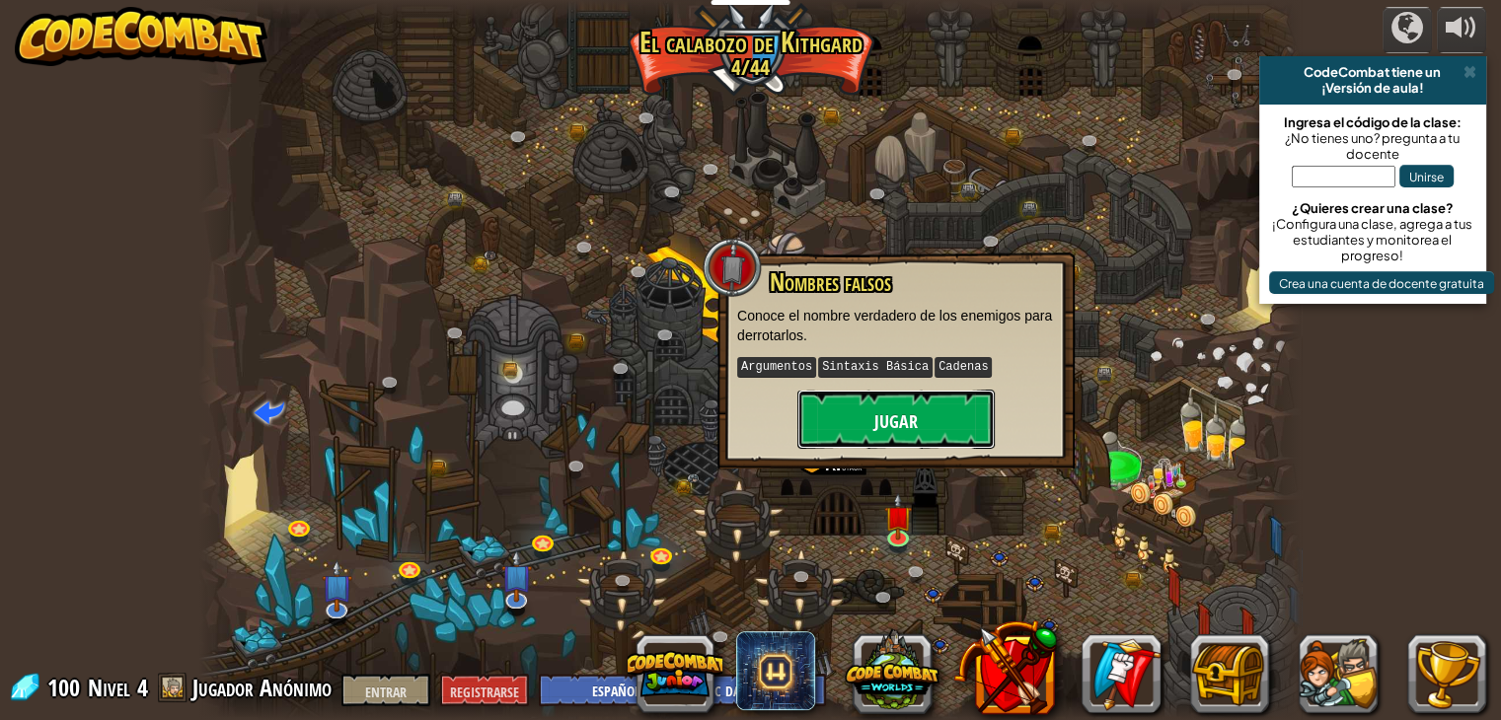
click at [891, 416] on font "Jugar" at bounding box center [895, 422] width 43 height 25
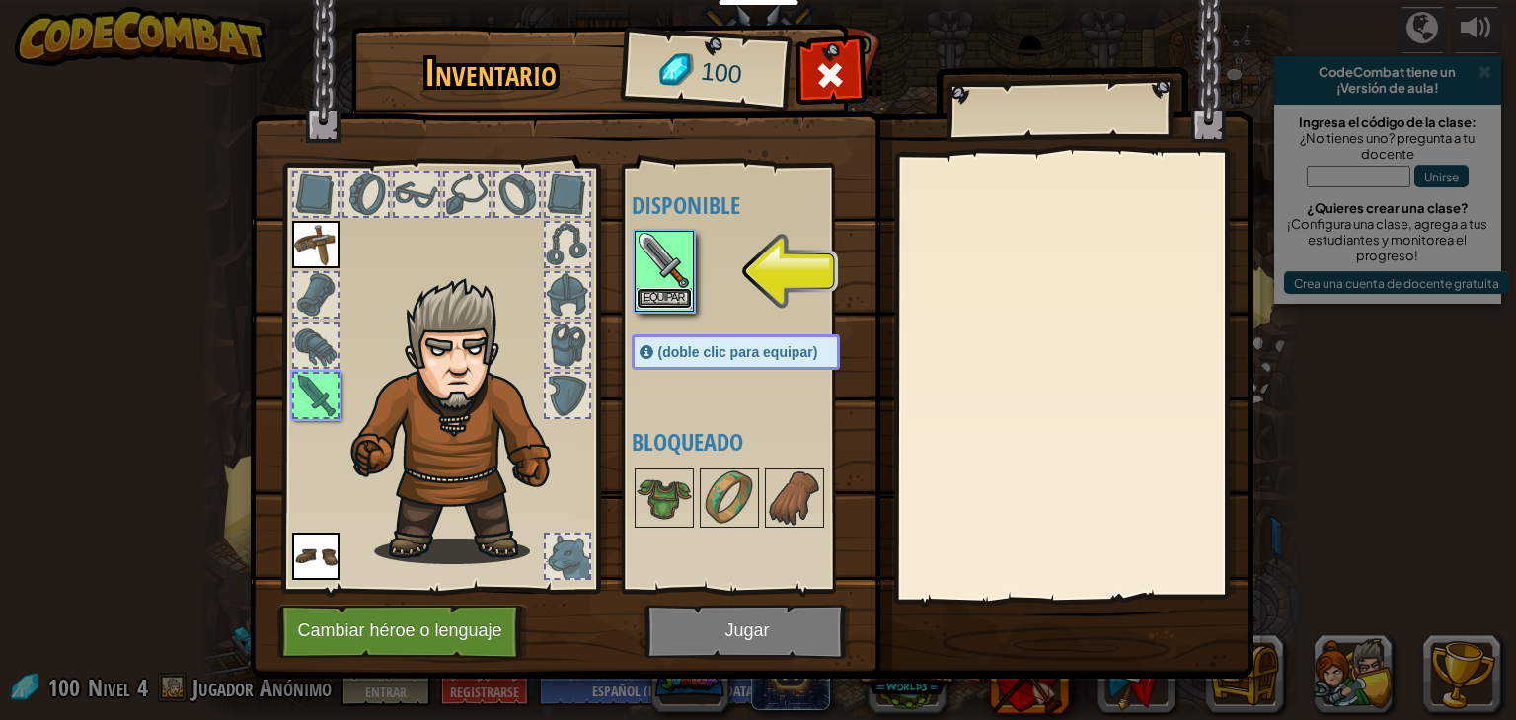
click at [643, 301] on font "Equipar" at bounding box center [663, 298] width 41 height 12
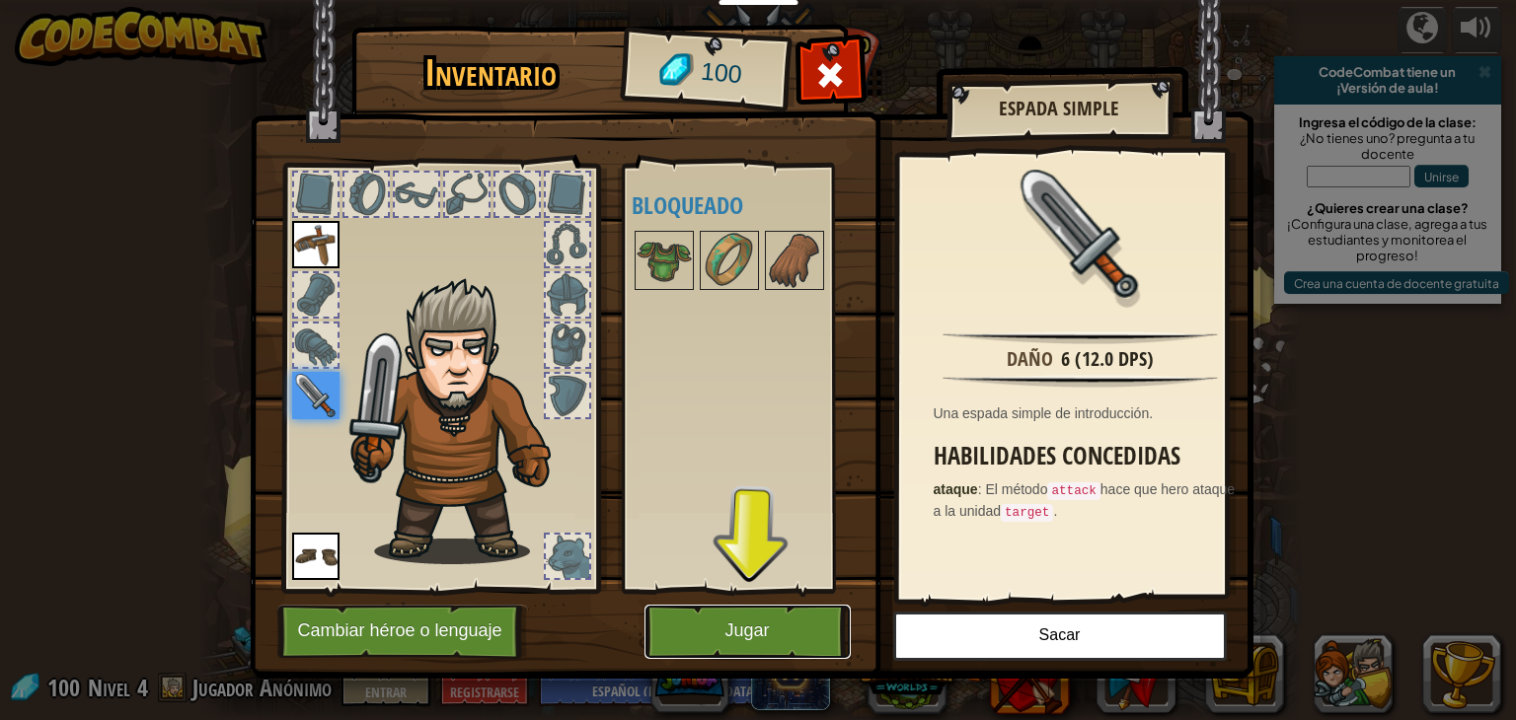
click at [760, 613] on button "Jugar" at bounding box center [747, 632] width 206 height 54
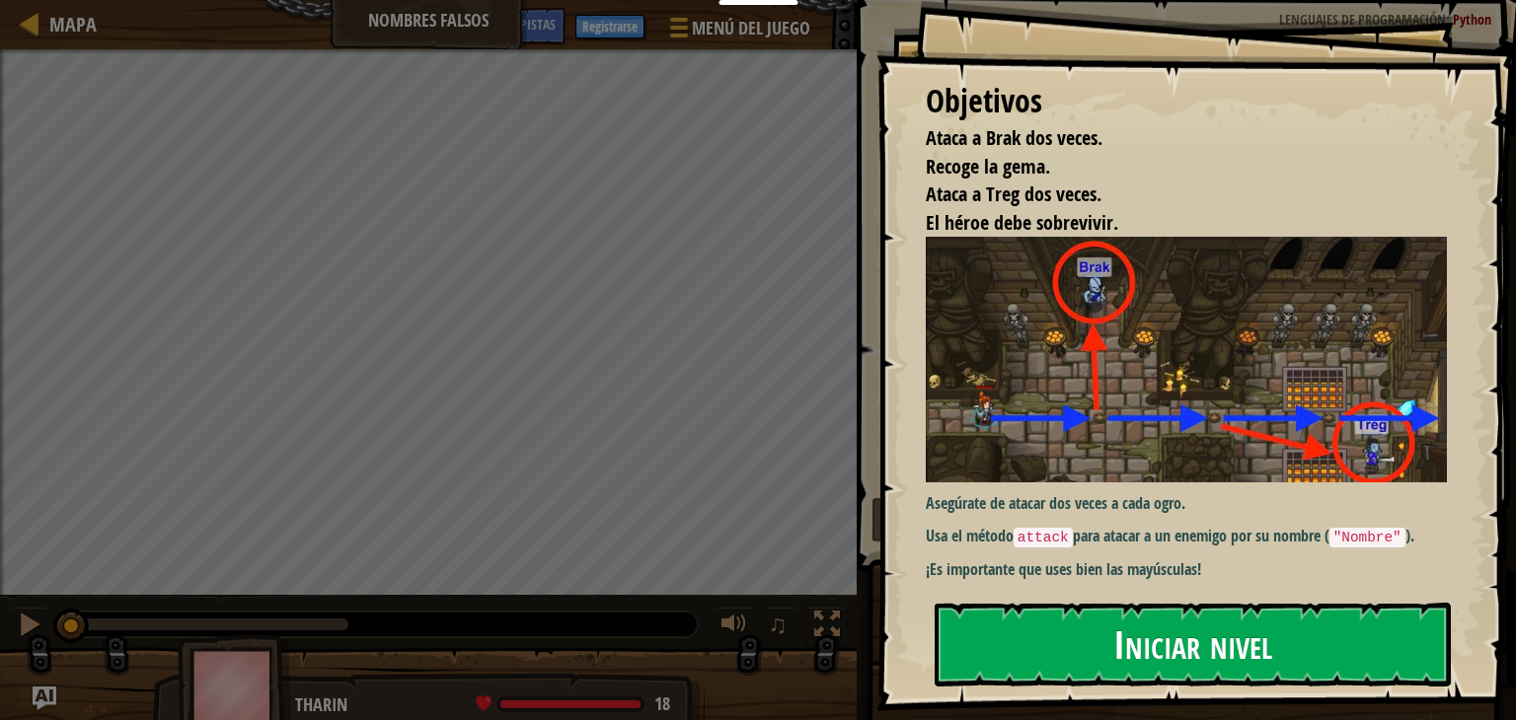
click at [1184, 637] on font "Iniciar nivel" at bounding box center [1192, 644] width 159 height 53
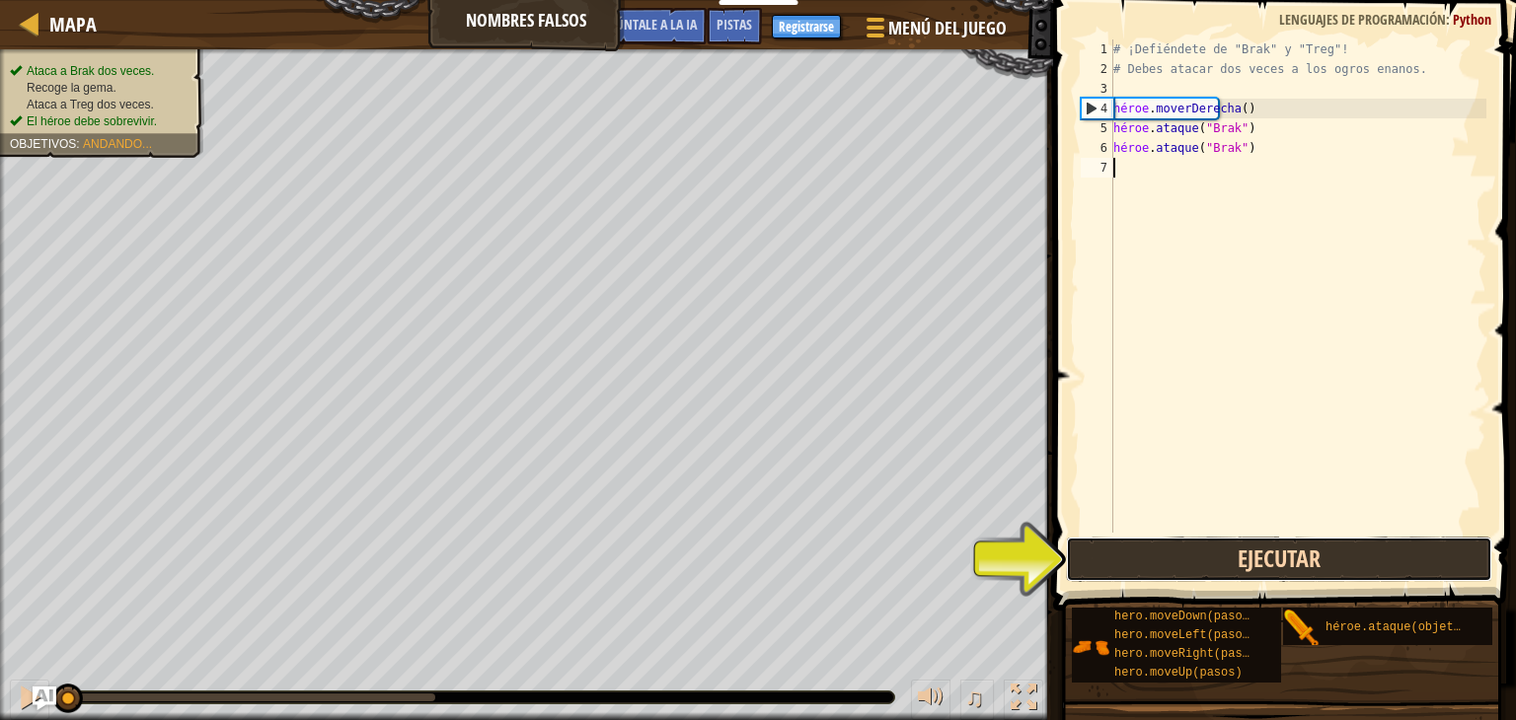
click at [1185, 579] on button "Ejecutar" at bounding box center [1279, 559] width 426 height 45
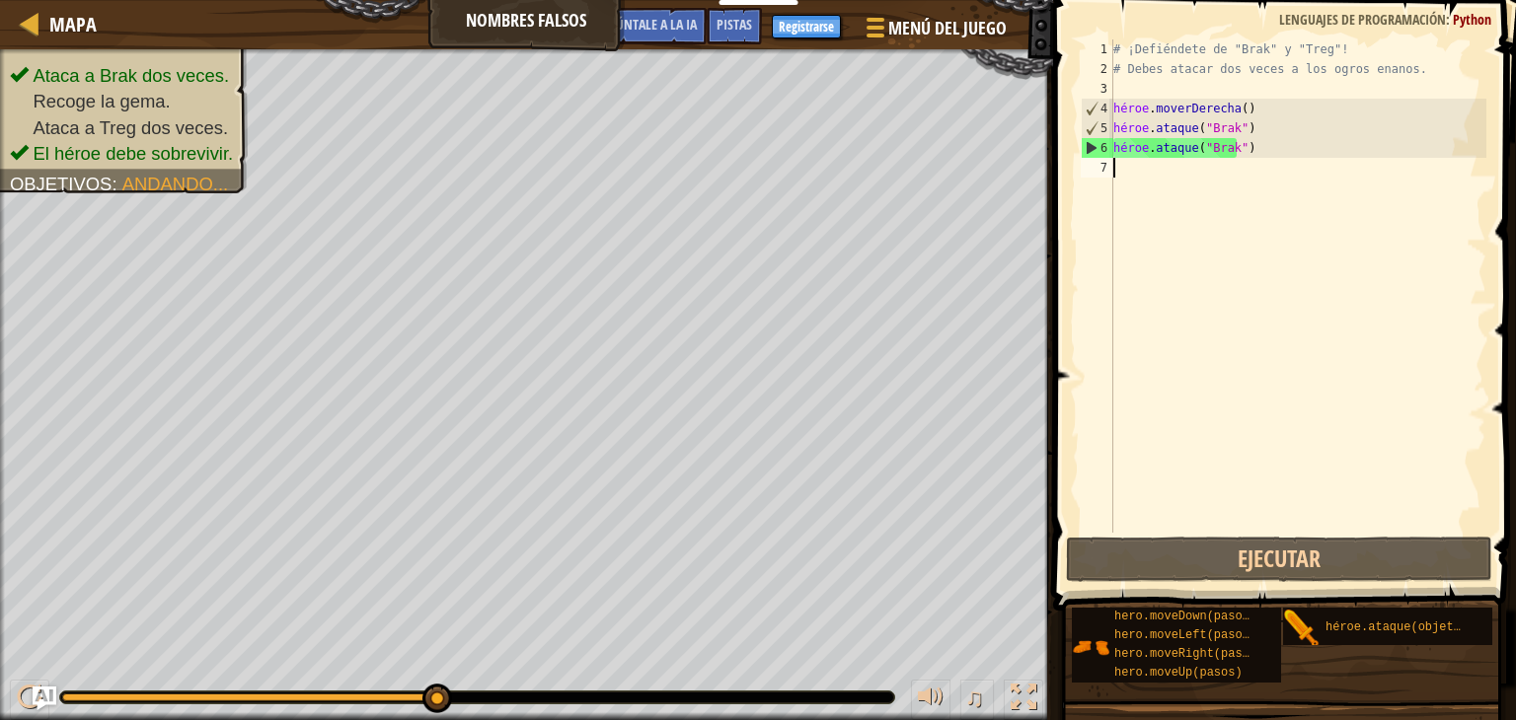
scroll to position [9, 0]
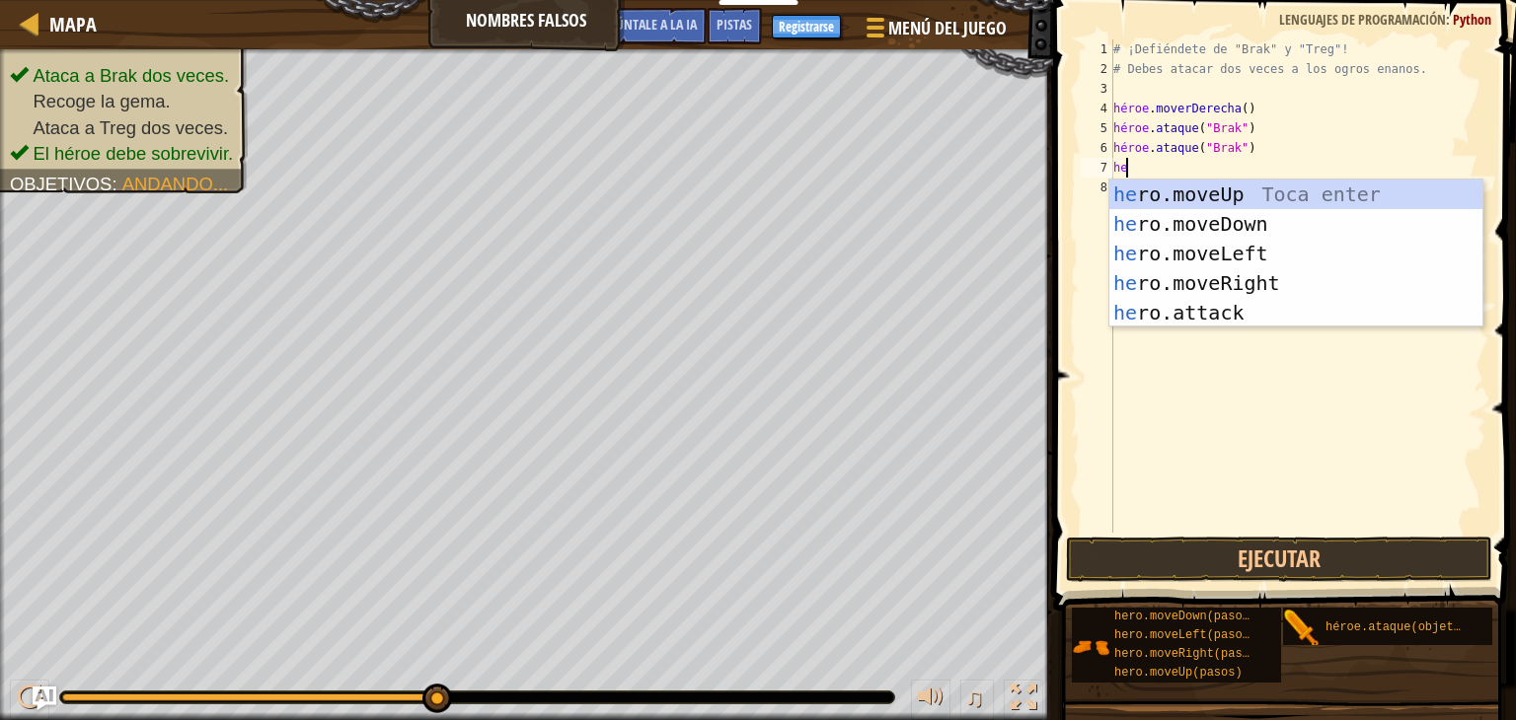
type textarea "h"
type textarea "hero"
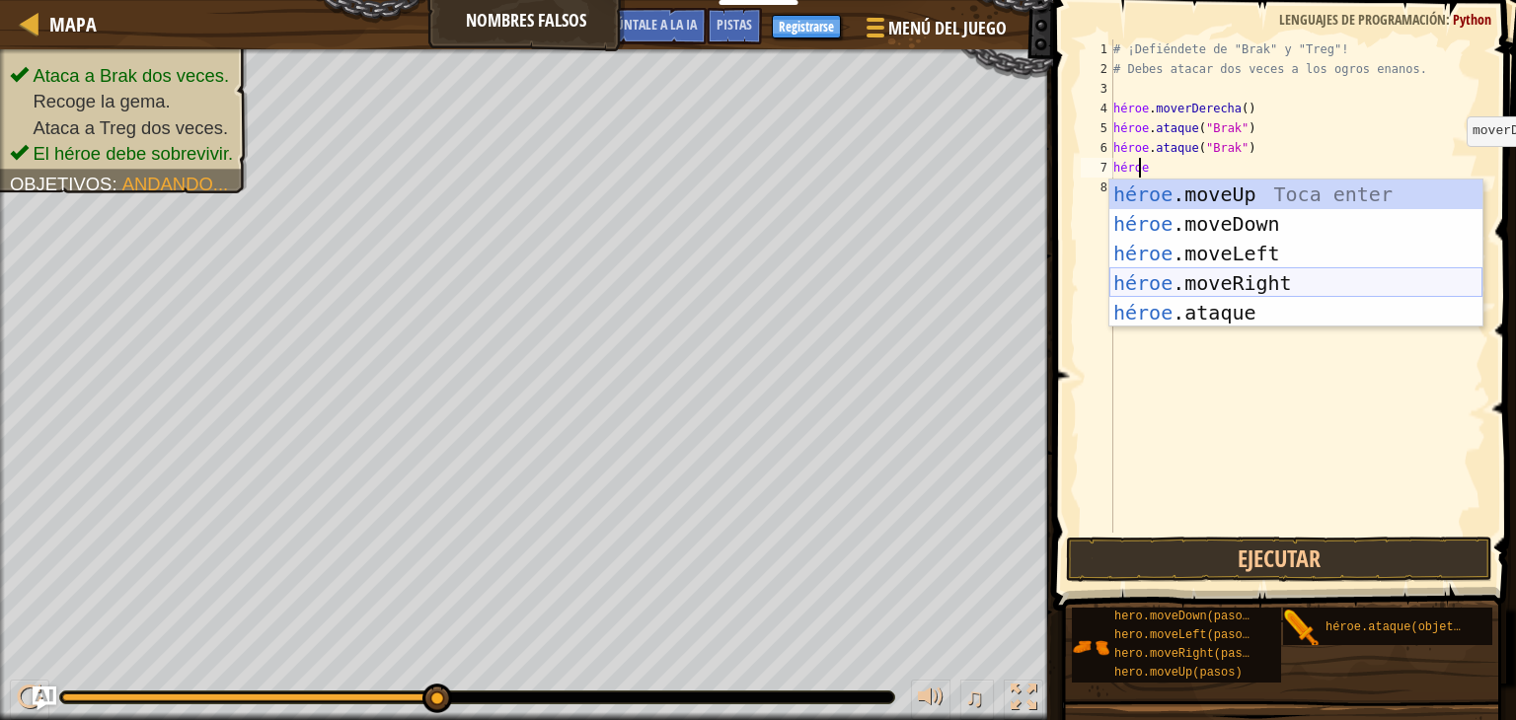
click at [1402, 285] on div "héroe .moveUp Toca enter héroe .moveDown Toca Enter héroe .moveLeft [PERSON_NAM…" at bounding box center [1295, 283] width 373 height 207
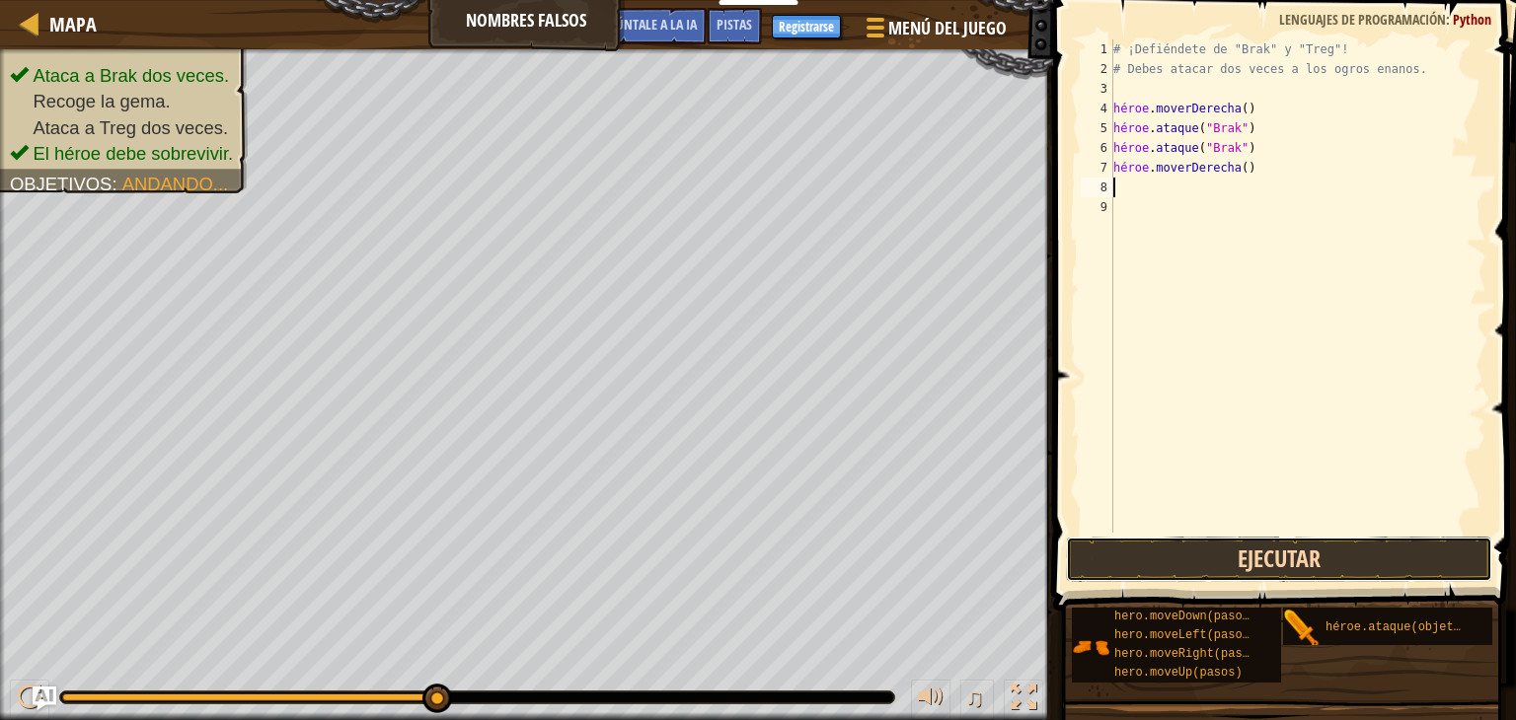
click at [1344, 543] on button "Ejecutar" at bounding box center [1279, 559] width 426 height 45
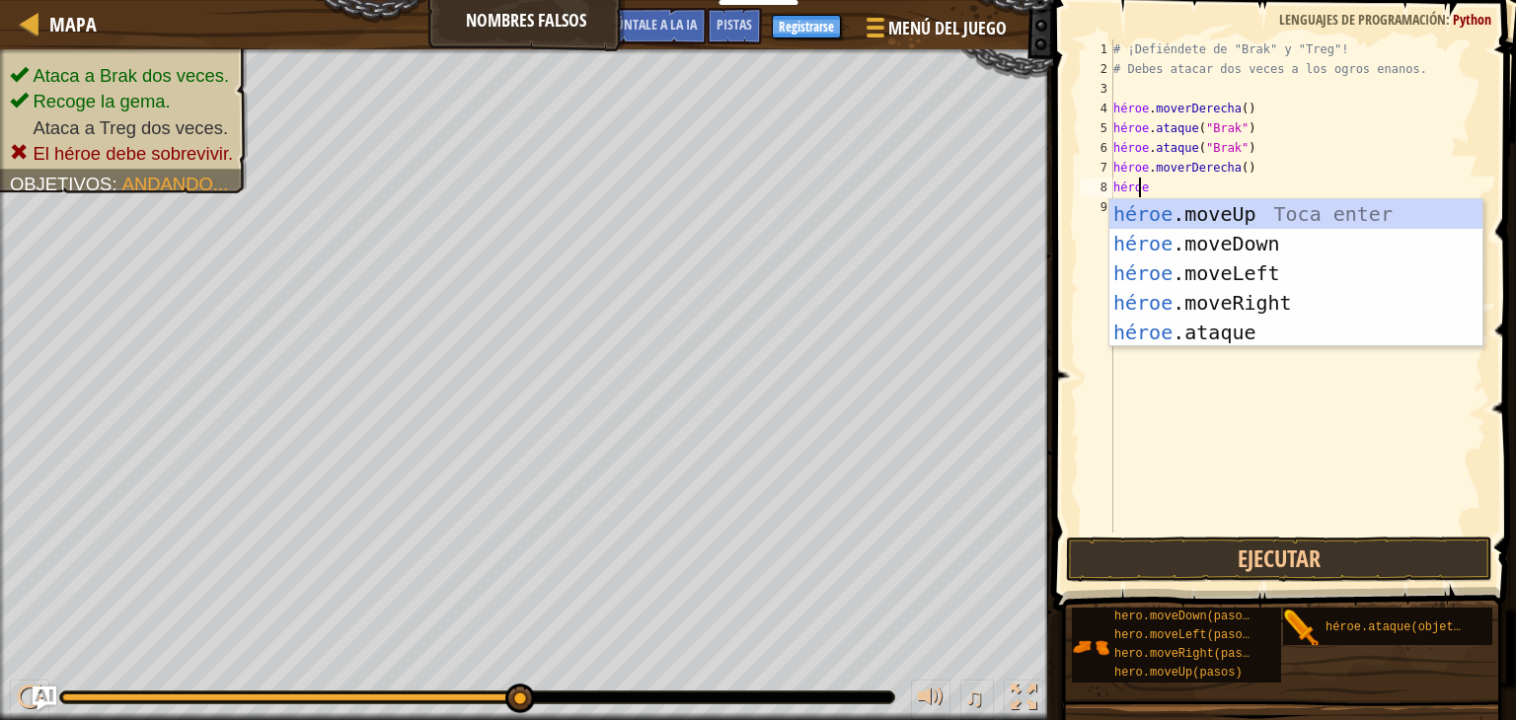
click at [1259, 328] on div "héroe .moveUp Toca enter héroe .moveDown Toca Enter héroe .moveLeft [PERSON_NAM…" at bounding box center [1295, 302] width 373 height 207
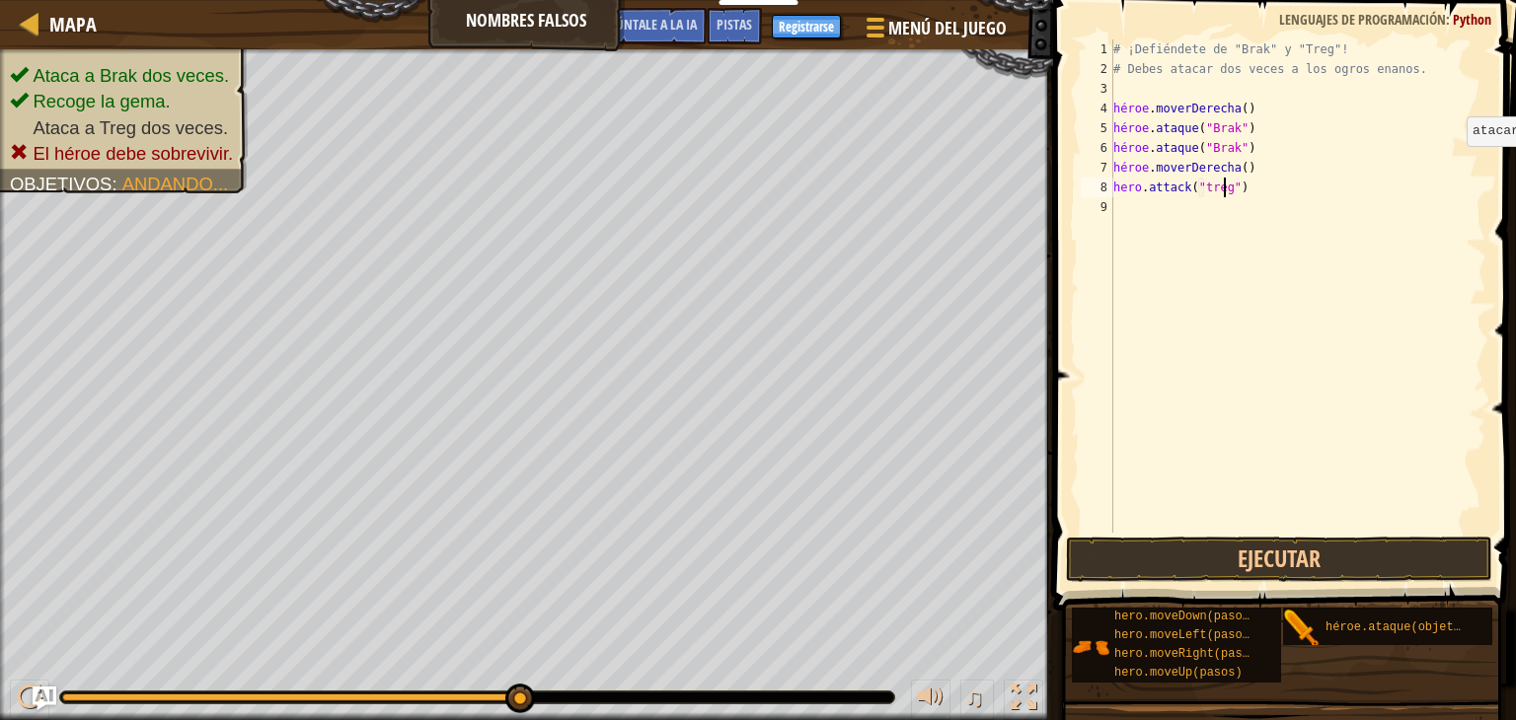
scroll to position [9, 8]
click at [1209, 559] on button "Ejecutar" at bounding box center [1279, 559] width 426 height 45
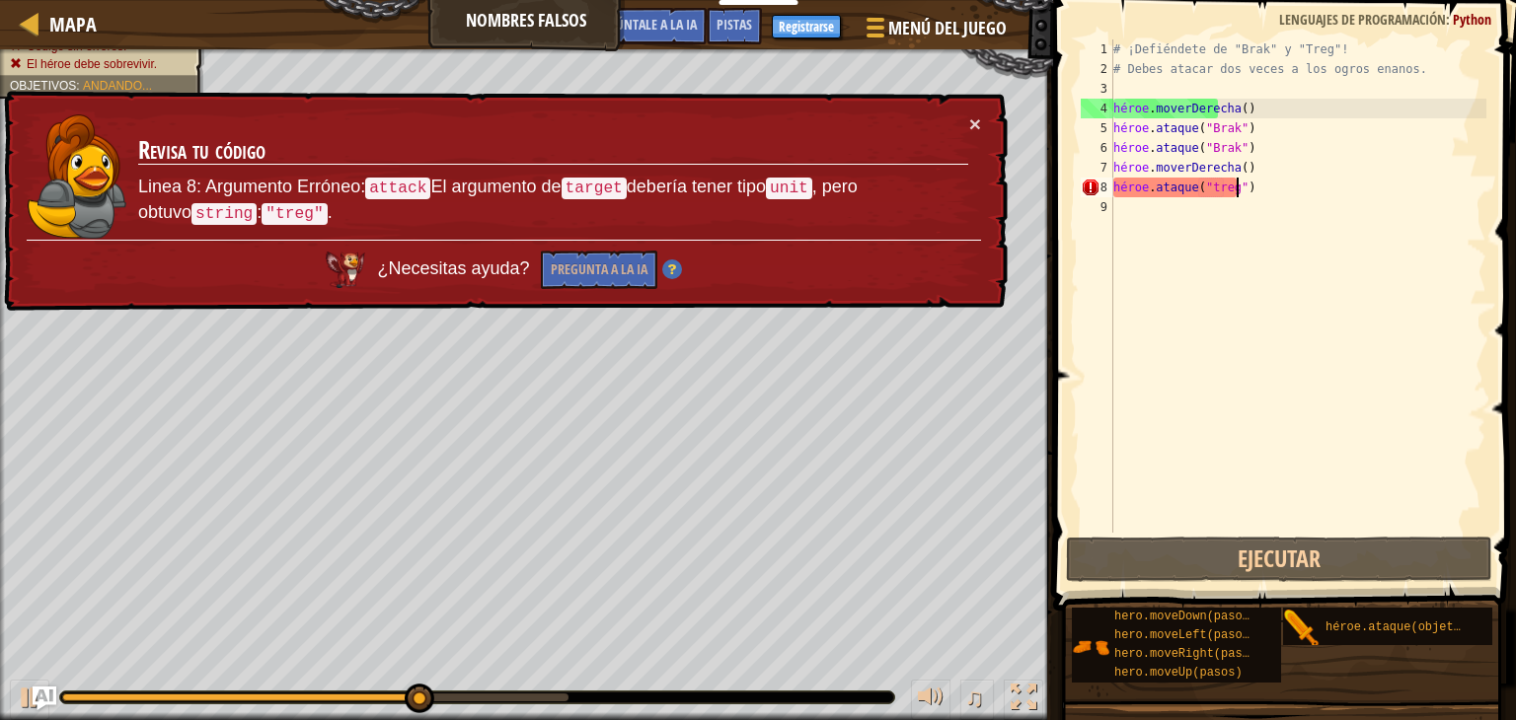
click at [1257, 190] on div "# ¡Defiéndete de "Brak" y "Treg"! # Debes atacar dos veces a los ogros enanos. …" at bounding box center [1297, 305] width 377 height 533
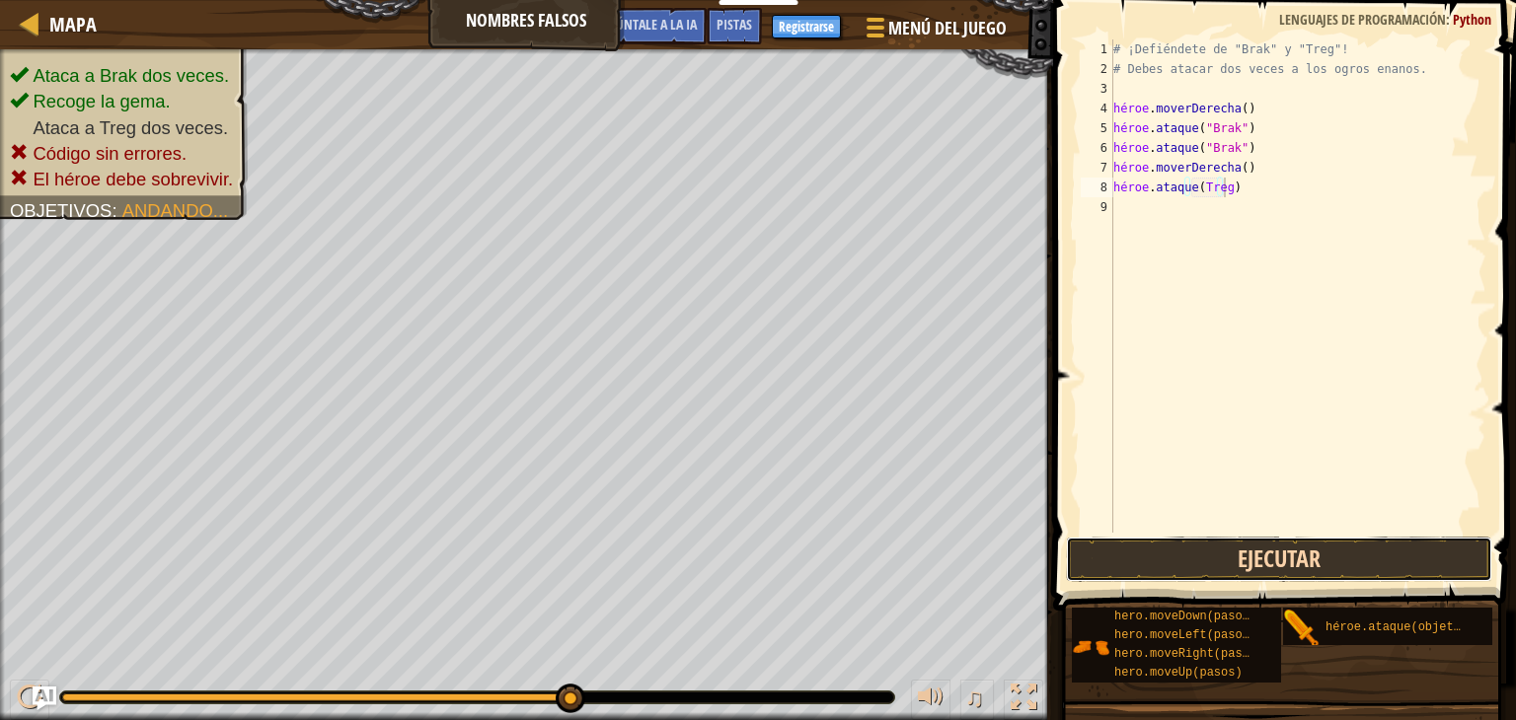
click at [1408, 543] on button "Ejecutar" at bounding box center [1279, 559] width 426 height 45
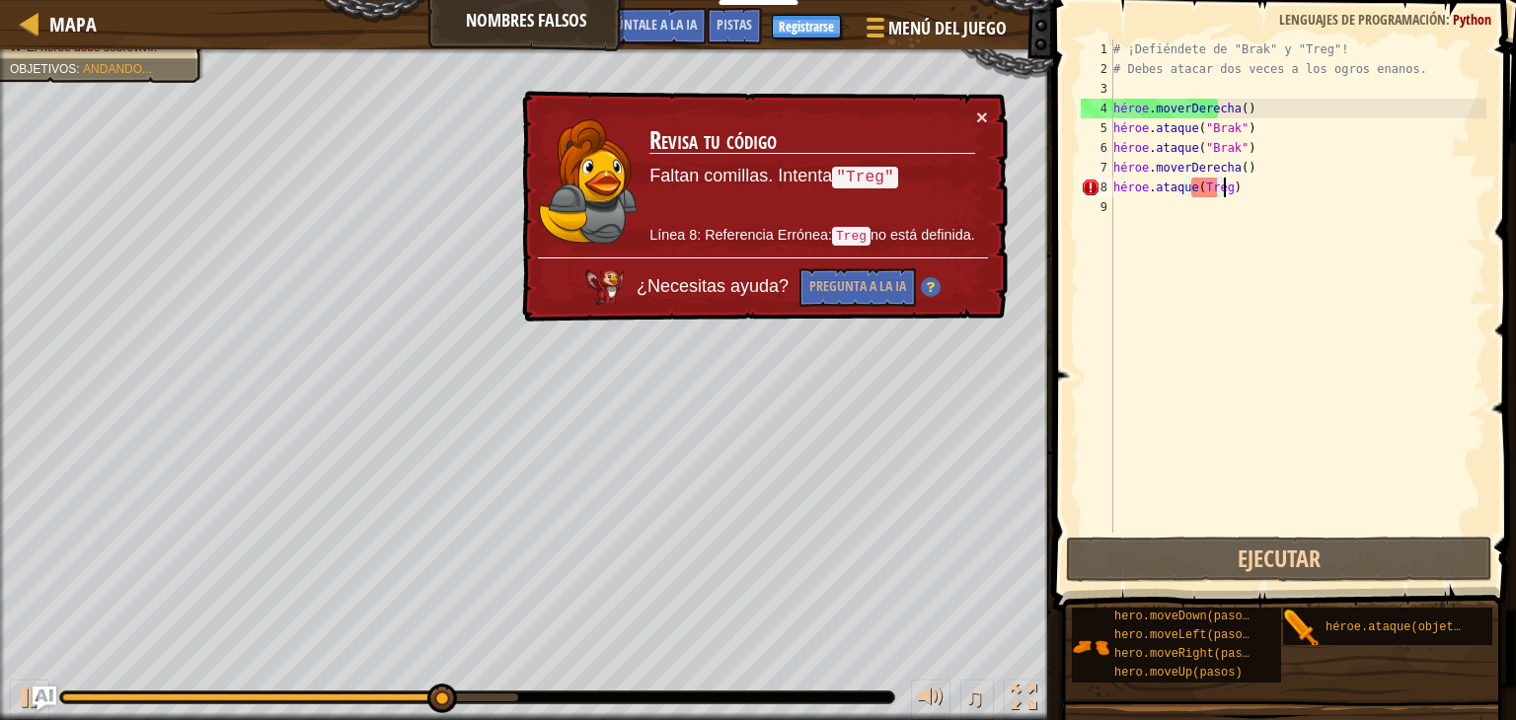
click at [1221, 187] on div "# ¡Defiéndete de "Brak" y "Treg"! # Debes atacar dos veces a los ogros enanos. …" at bounding box center [1297, 305] width 377 height 533
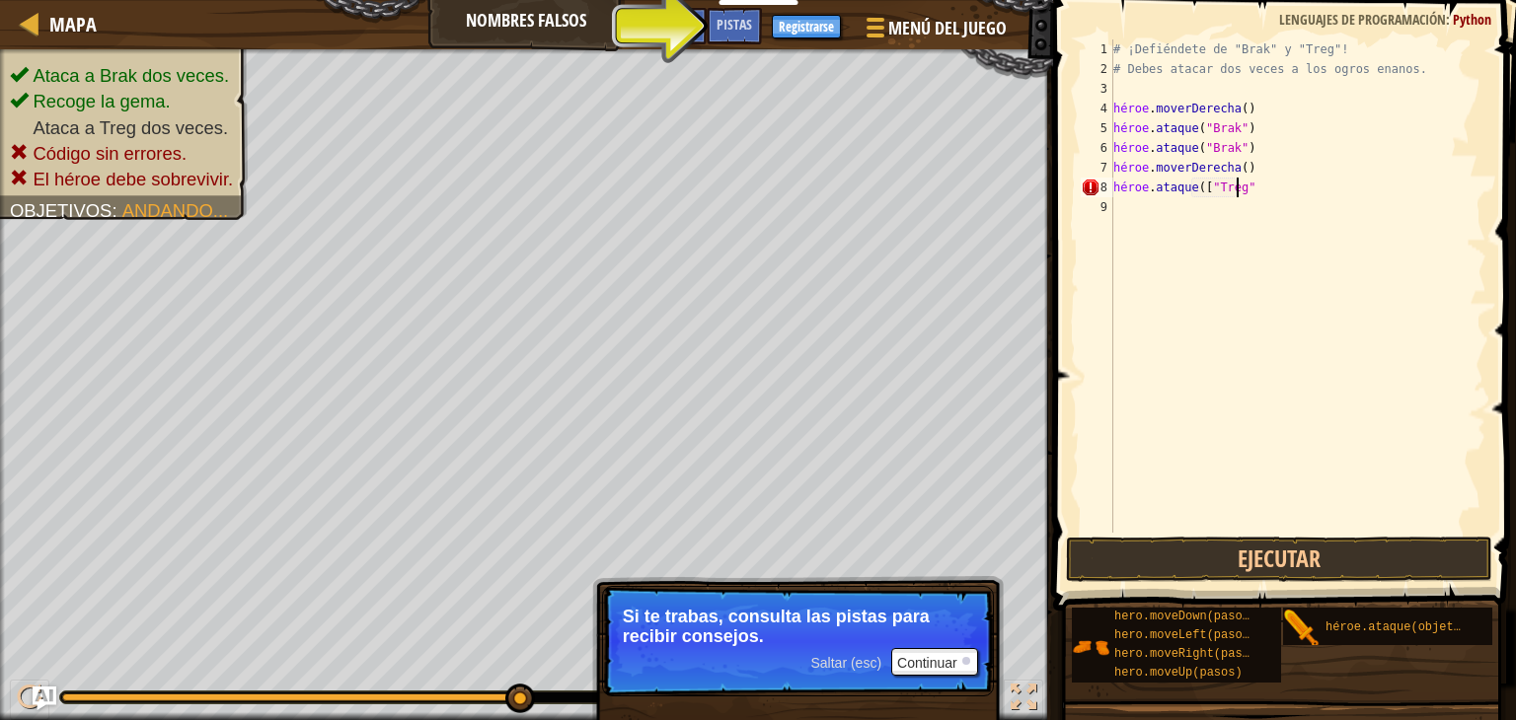
scroll to position [9, 9]
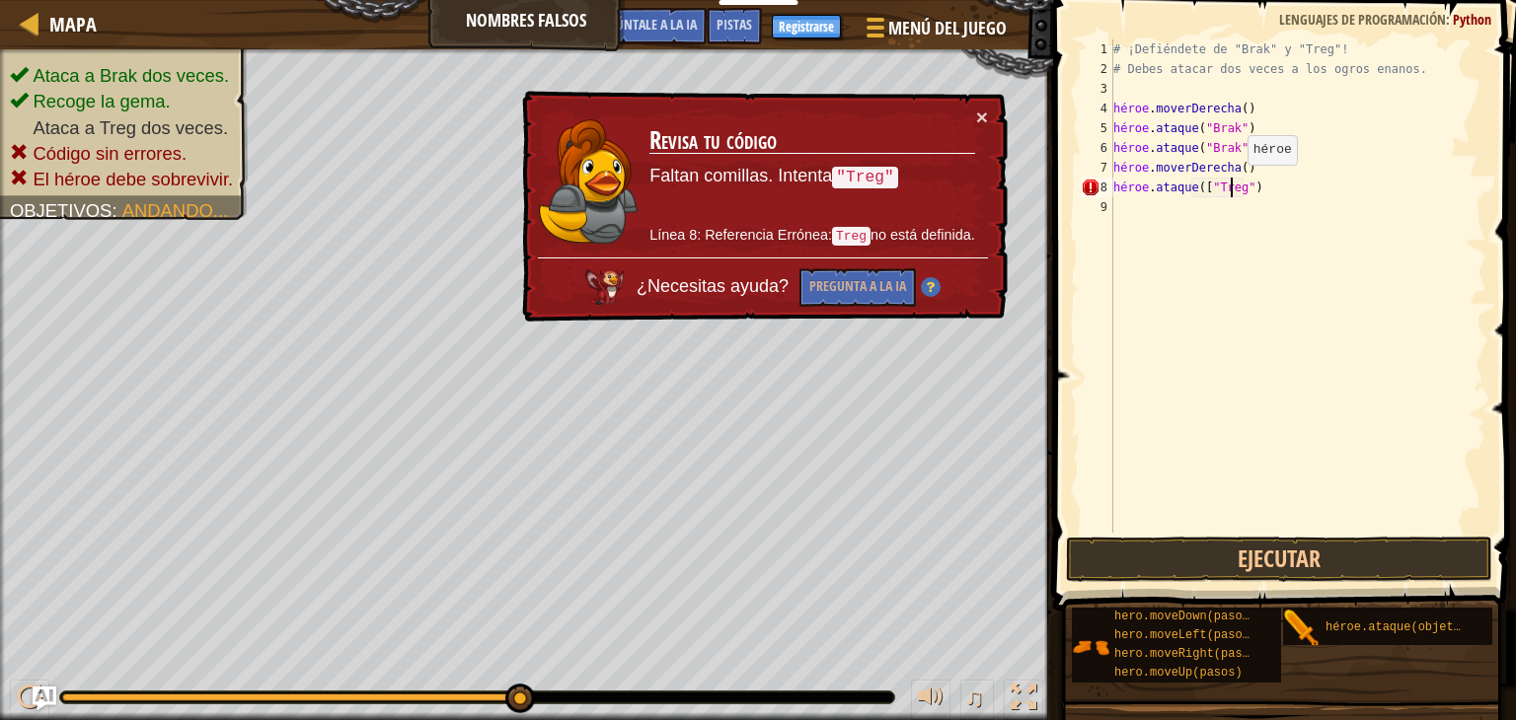
click at [1230, 184] on div "# ¡Defiéndete de "Brak" y "Treg"! # Debes atacar dos veces a los ogros enanos. …" at bounding box center [1297, 305] width 377 height 533
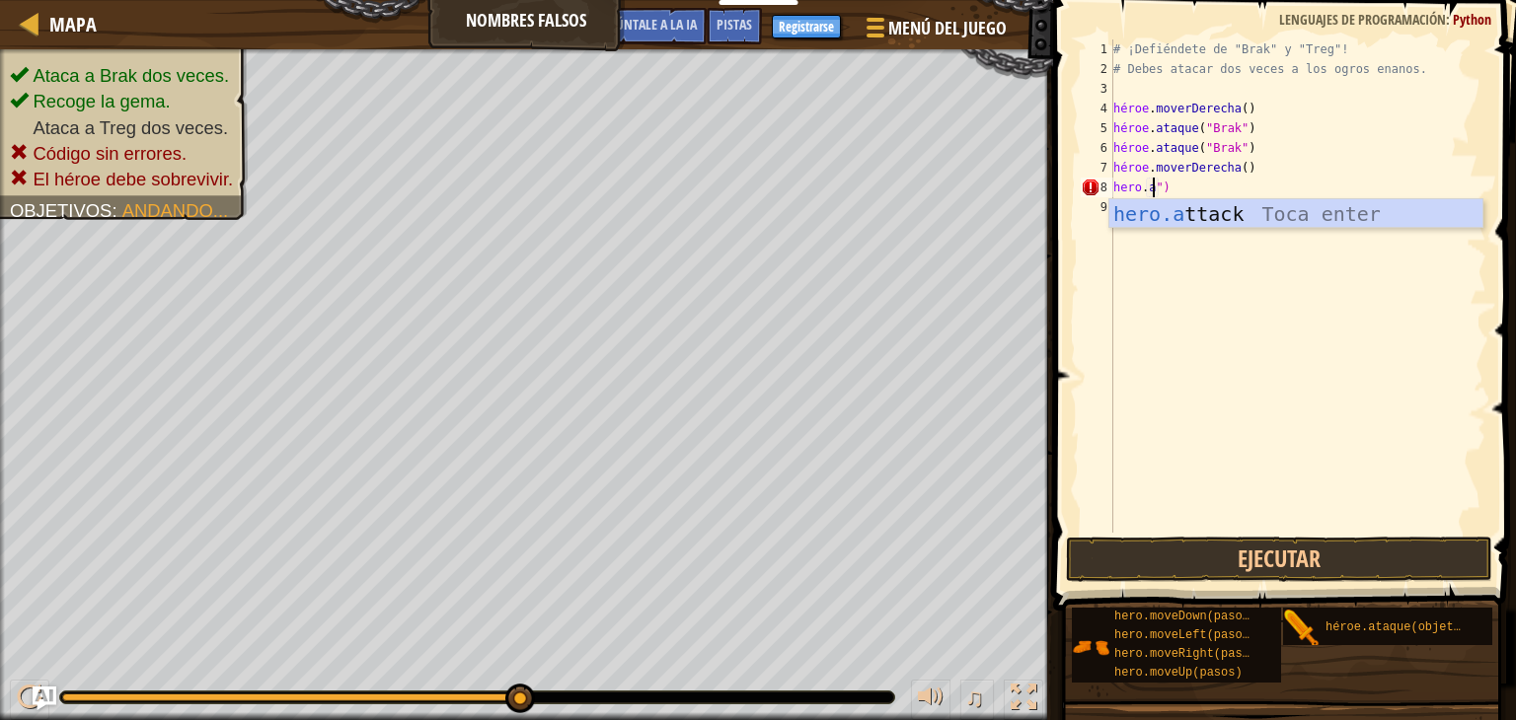
scroll to position [9, 3]
click at [1312, 202] on div "hero.a ataca Toca enter" at bounding box center [1295, 243] width 373 height 89
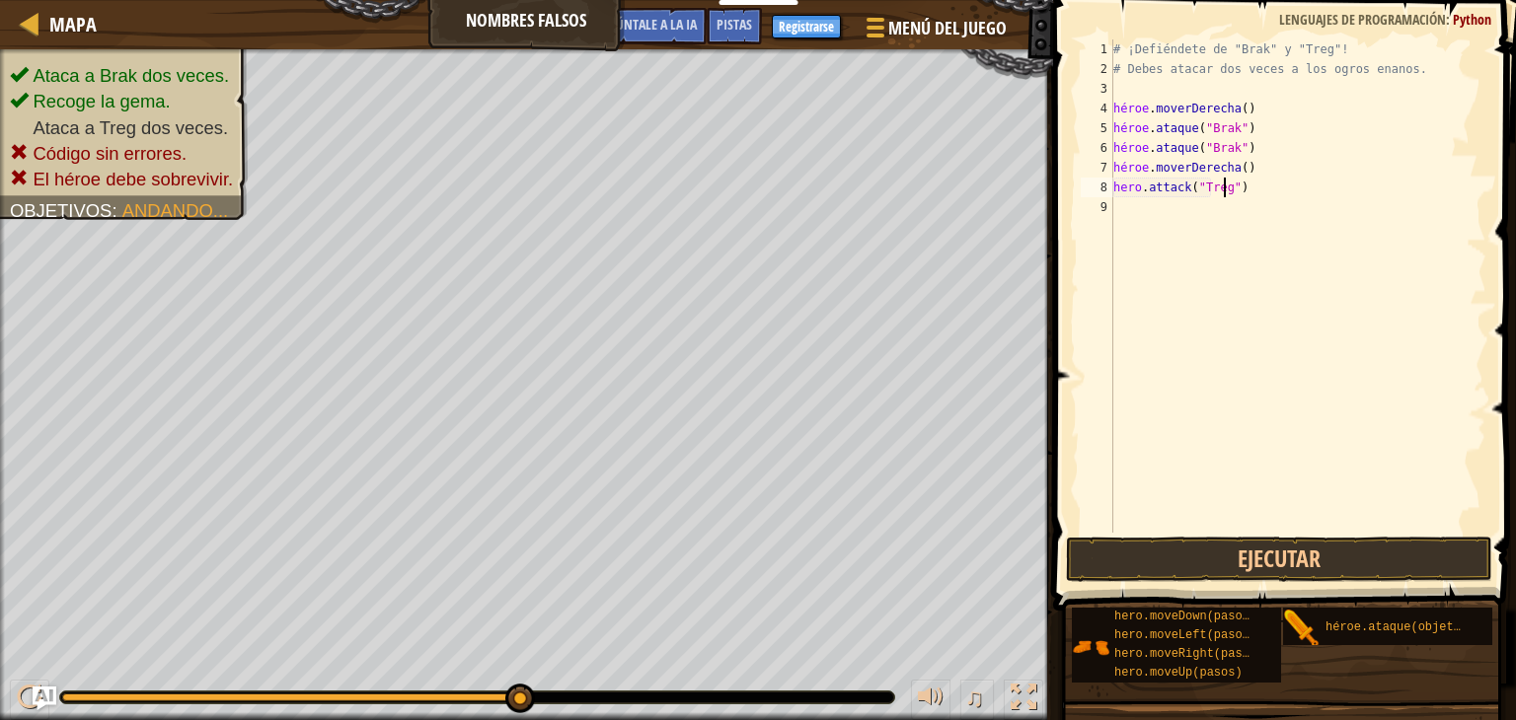
scroll to position [9, 8]
type textarea "hero.attack("Treg")"
click at [1279, 558] on button "Ejecutar" at bounding box center [1279, 559] width 426 height 45
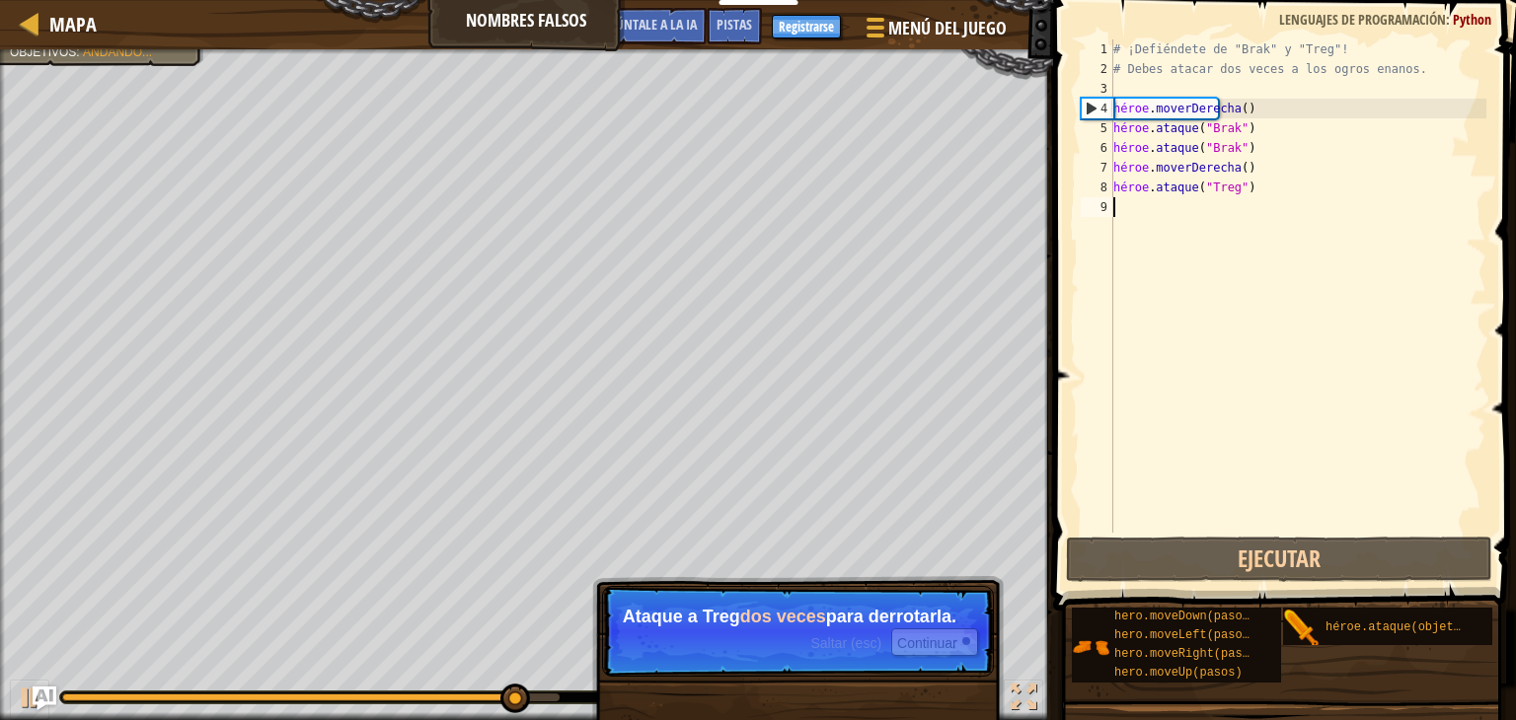
click at [1148, 234] on div "# ¡Defiéndete de "Brak" y "Treg"! # Debes atacar dos veces a los ogros enanos. …" at bounding box center [1297, 305] width 377 height 533
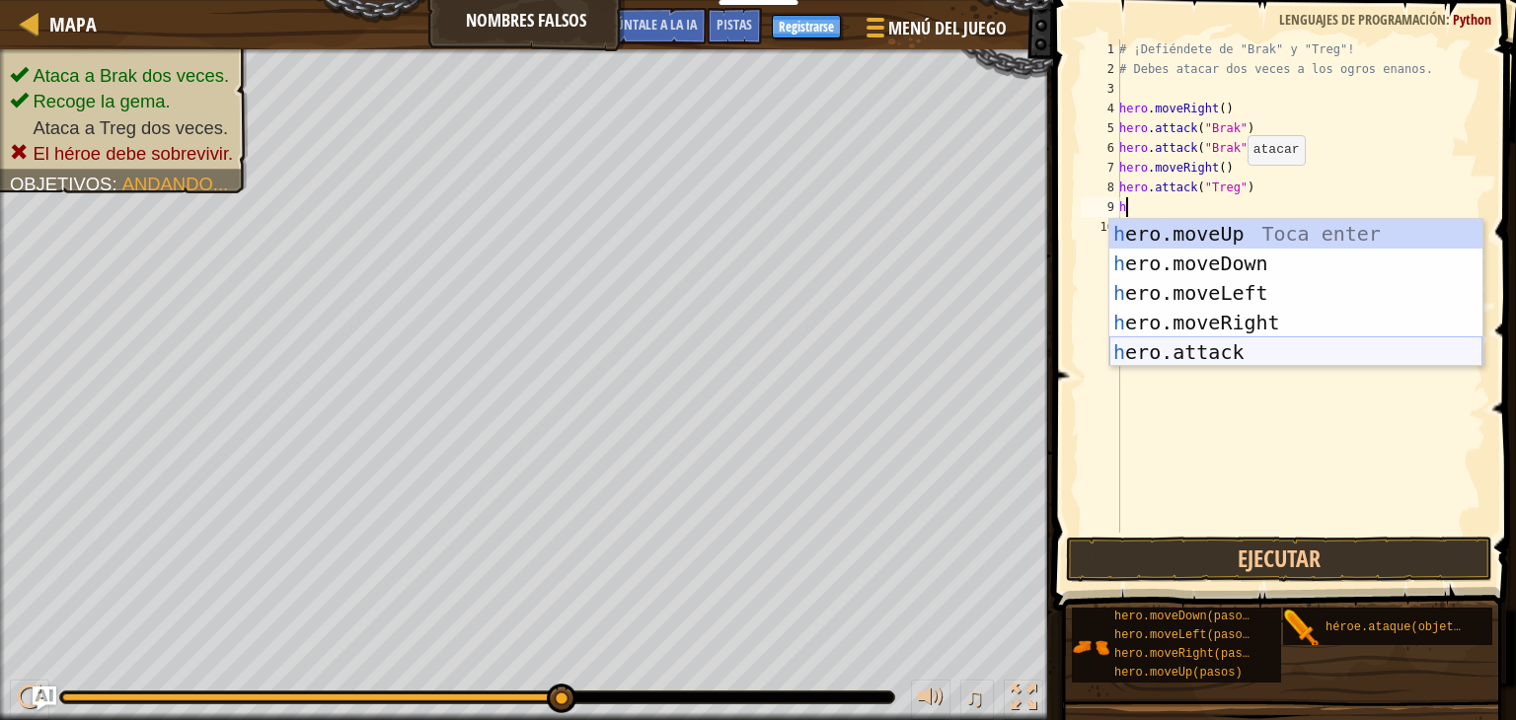
click at [1285, 356] on div "h ero.moveUp Toca enter h ero.moveDown Toca enter h ero.moveLeft Toca enter h e…" at bounding box center [1295, 322] width 373 height 207
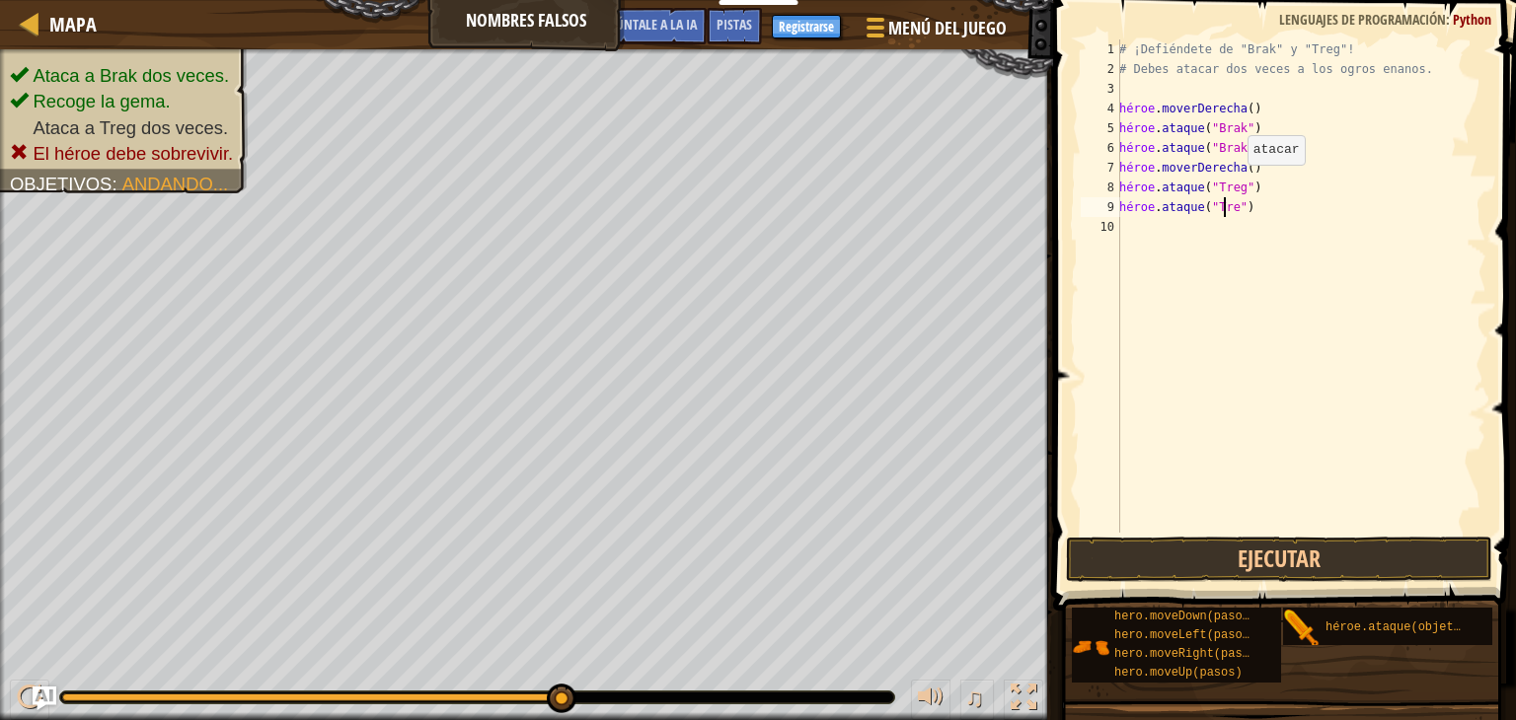
scroll to position [9, 8]
type textarea "hero.attack("Treg")"
click at [1367, 550] on button "Ejecutar" at bounding box center [1279, 559] width 426 height 45
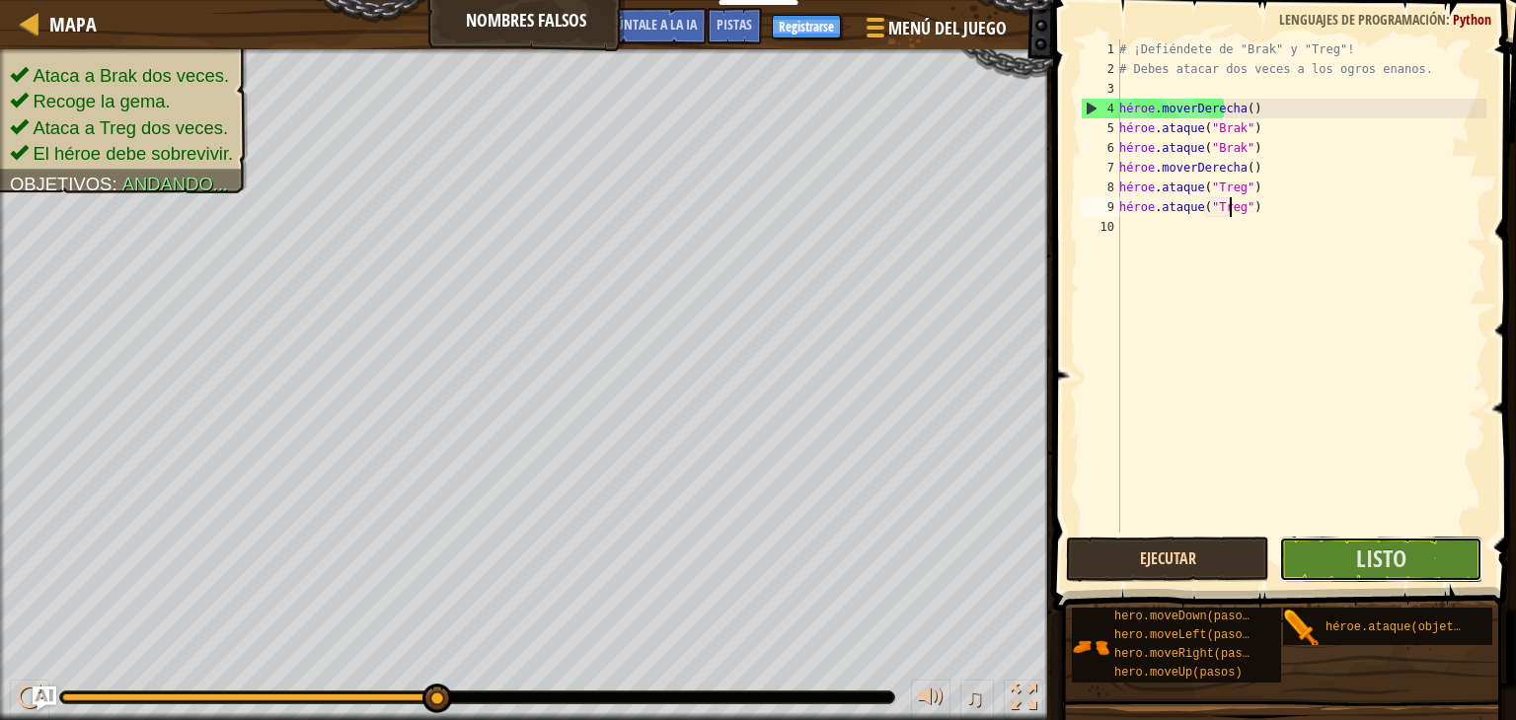
click at [1367, 550] on font "Listo" at bounding box center [1381, 559] width 50 height 32
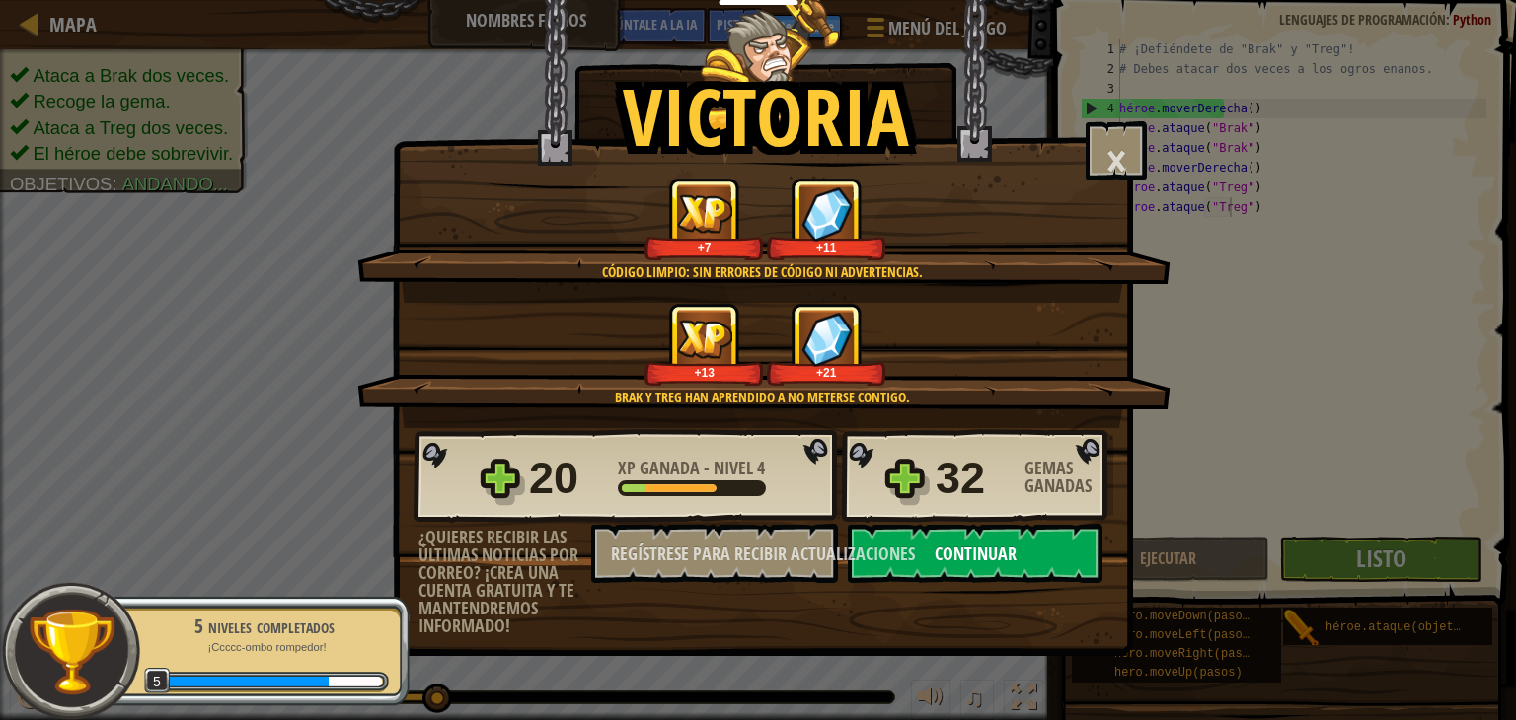
click at [951, 546] on font "Continuar" at bounding box center [975, 554] width 82 height 25
select select "es-419"
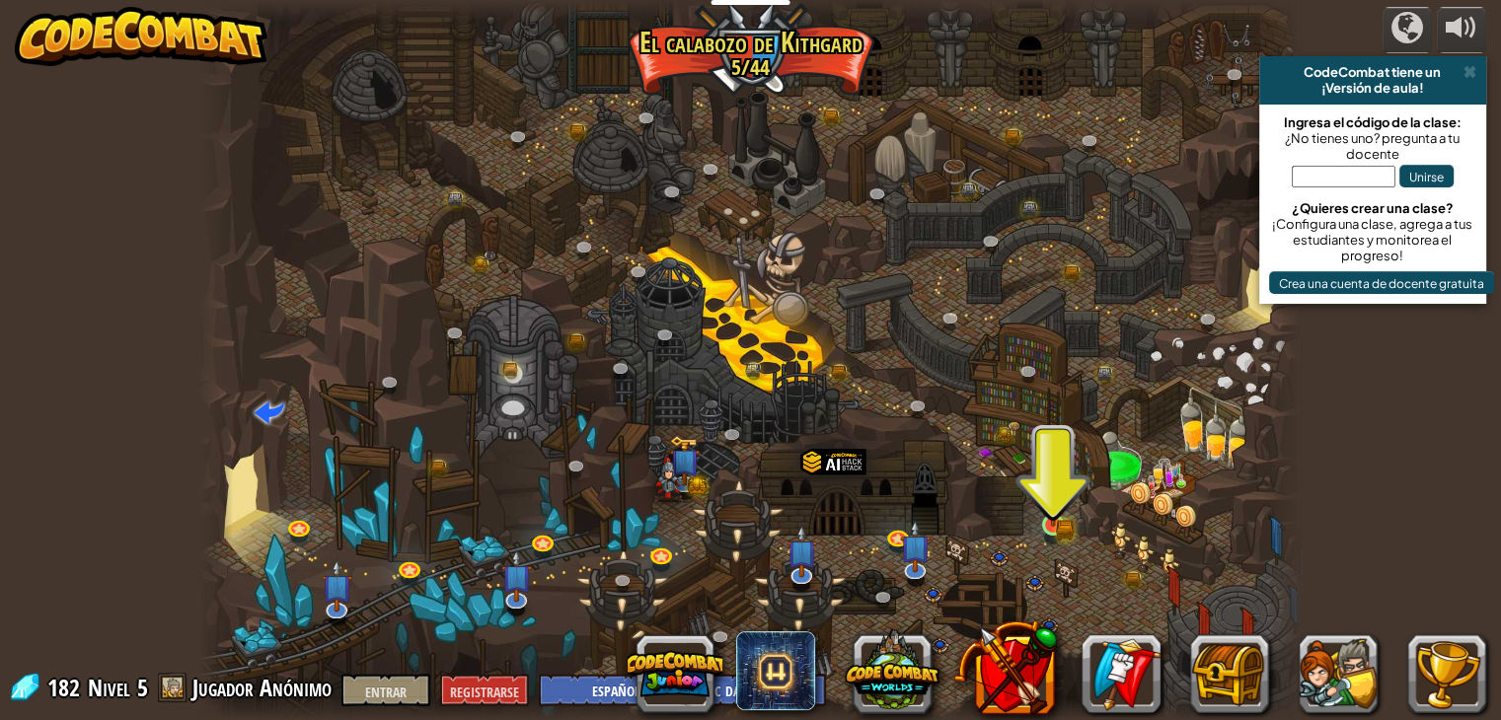
click at [1059, 525] on img at bounding box center [1053, 497] width 28 height 60
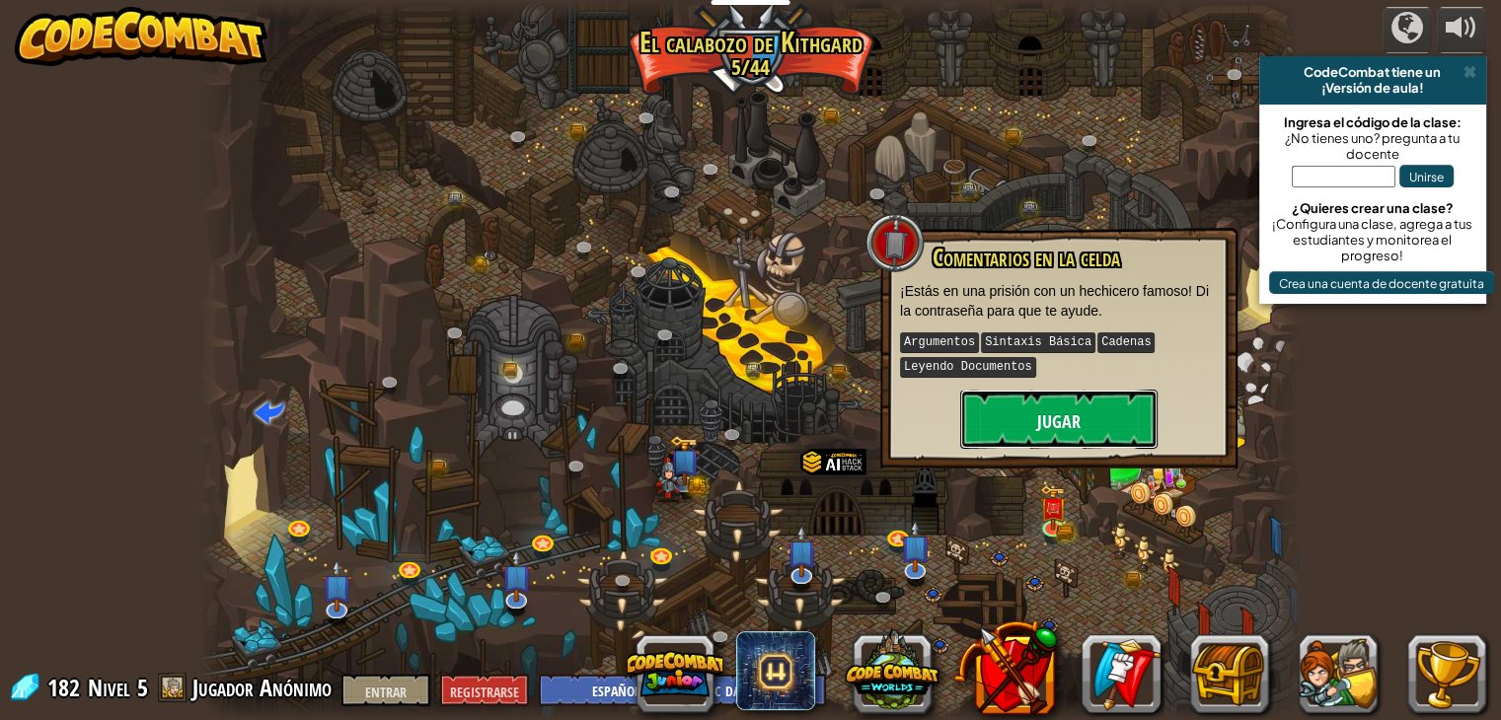
click at [1070, 410] on font "Jugar" at bounding box center [1058, 422] width 43 height 25
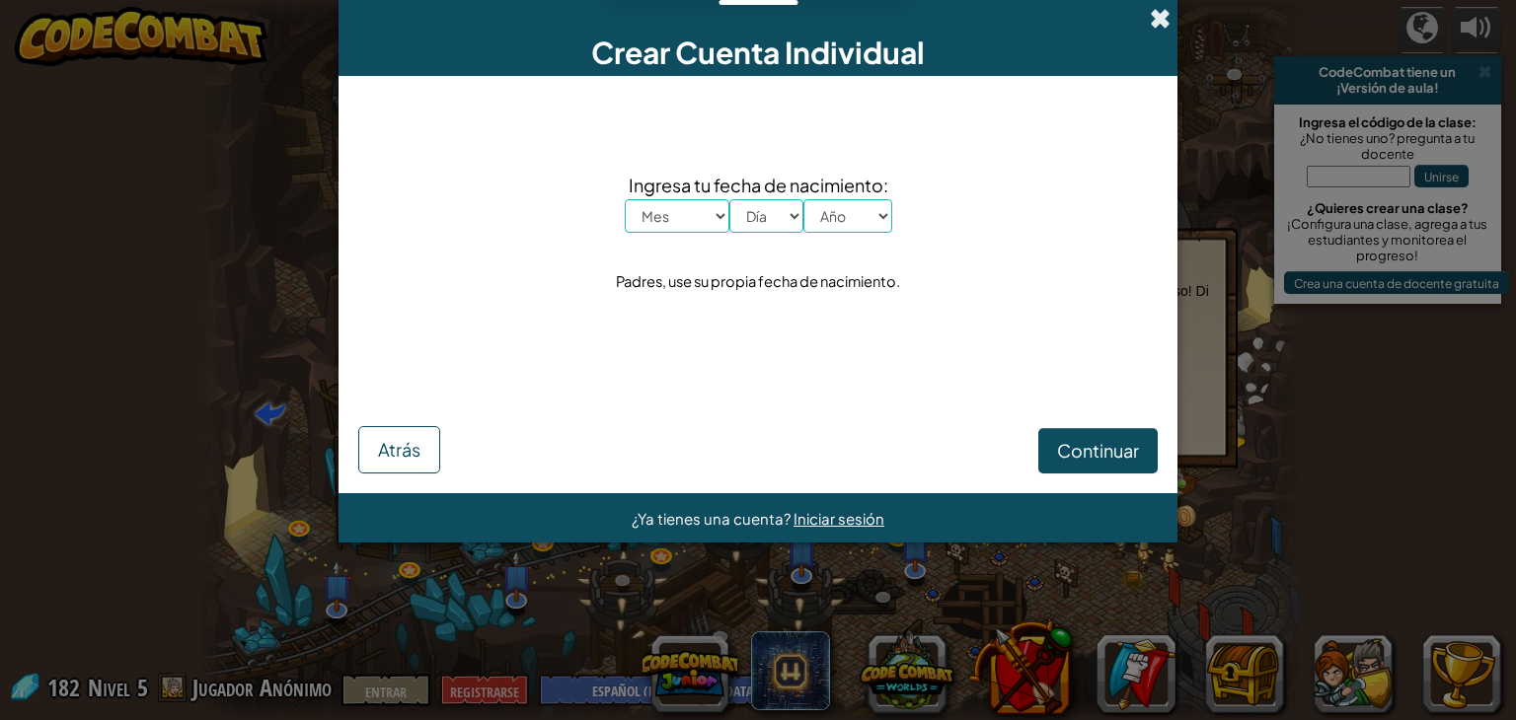
click at [1162, 21] on span at bounding box center [1160, 18] width 21 height 21
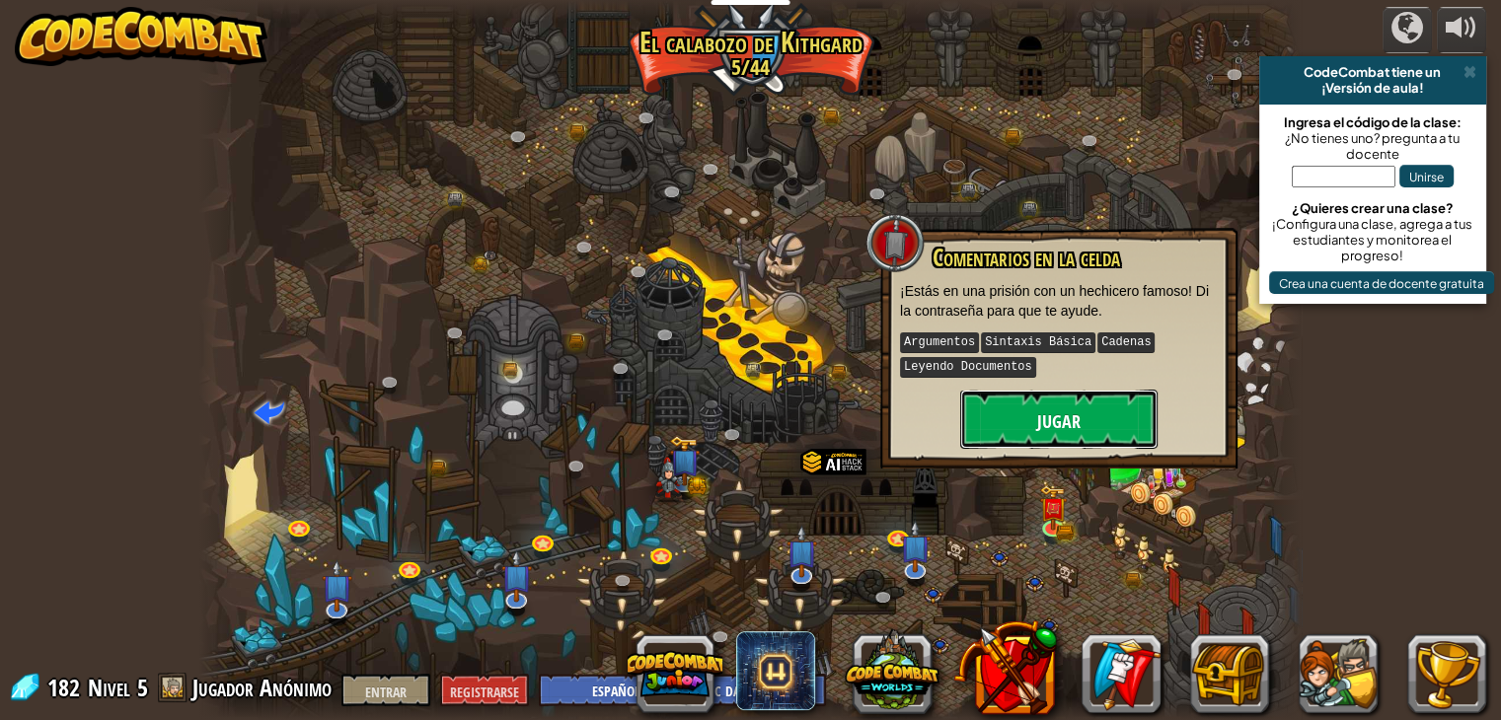
click at [1089, 414] on button "Jugar" at bounding box center [1058, 419] width 197 height 59
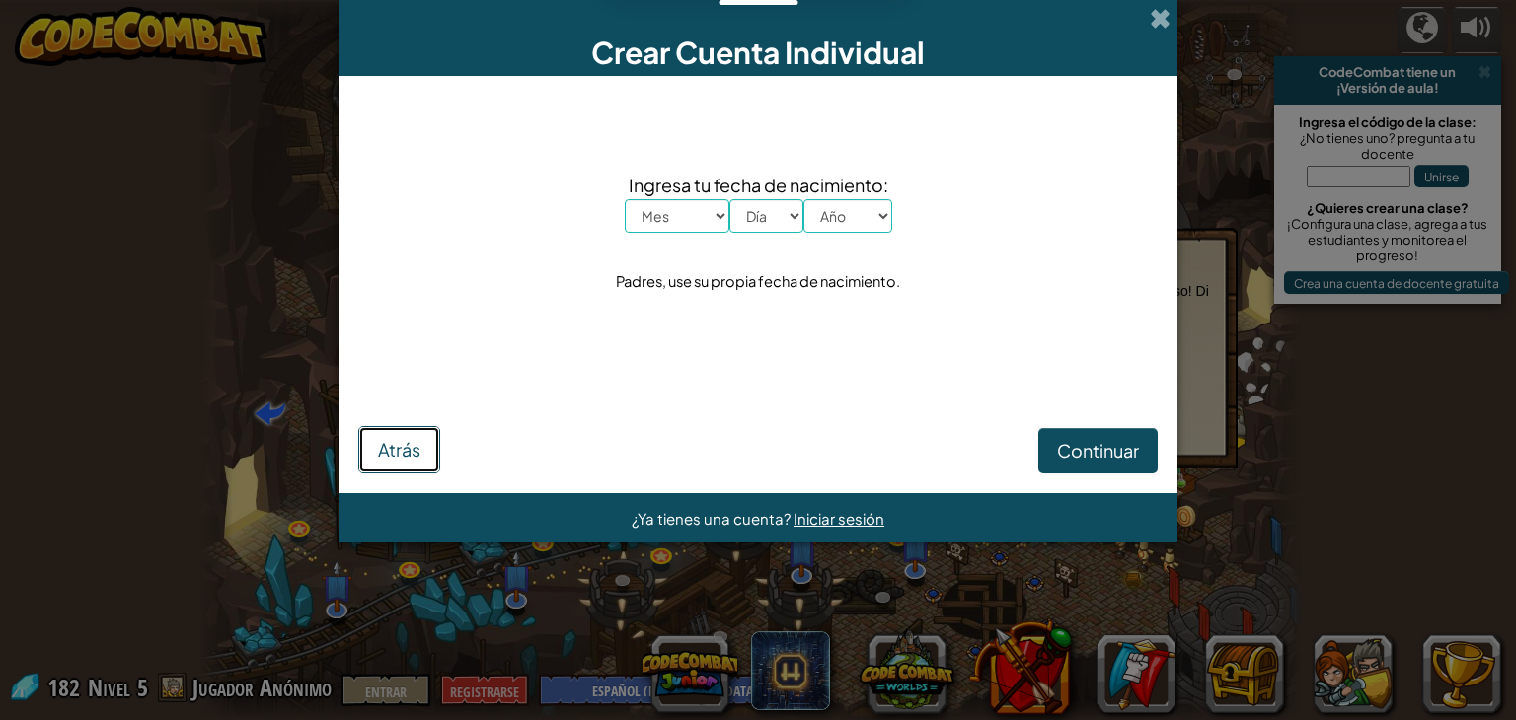
click at [365, 441] on button "Atrás" at bounding box center [399, 449] width 82 height 47
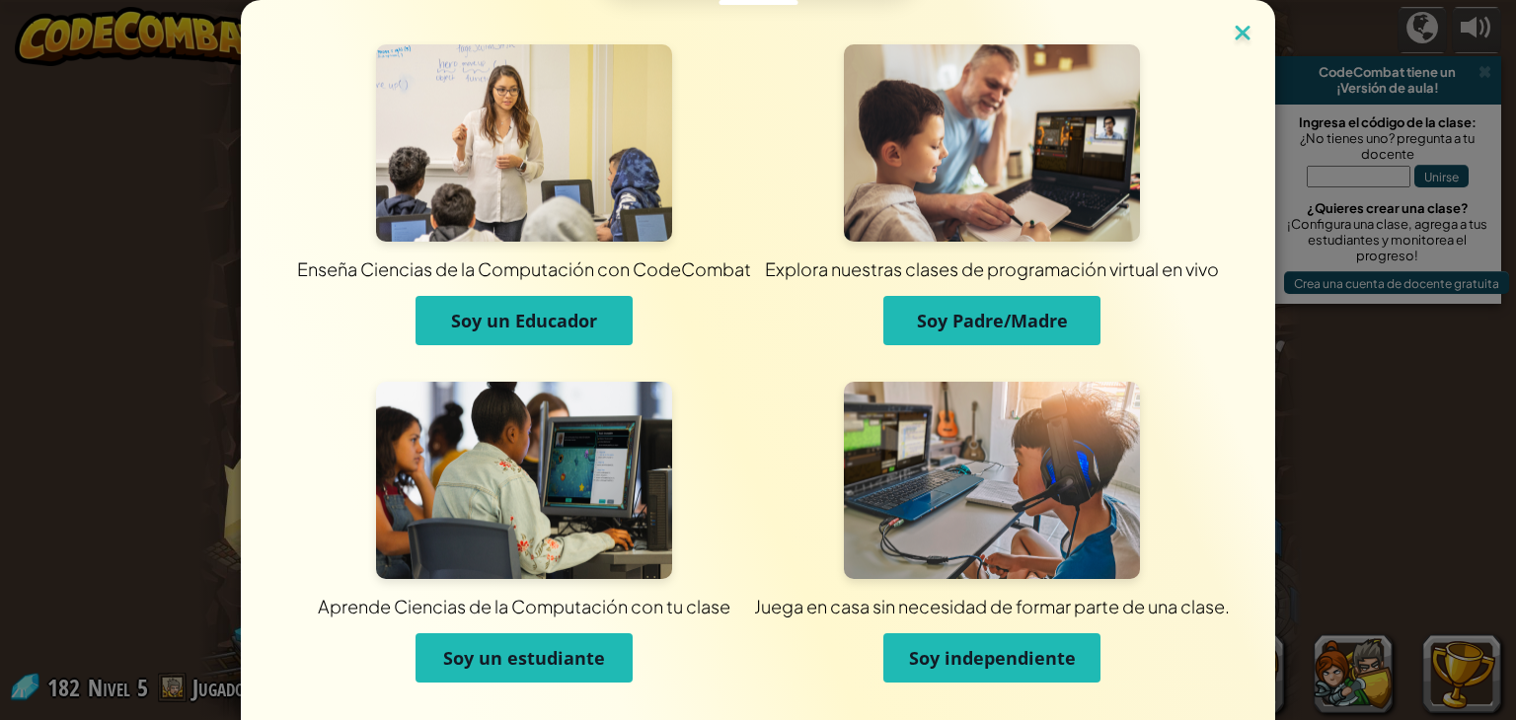
click at [1230, 35] on img at bounding box center [1243, 35] width 26 height 30
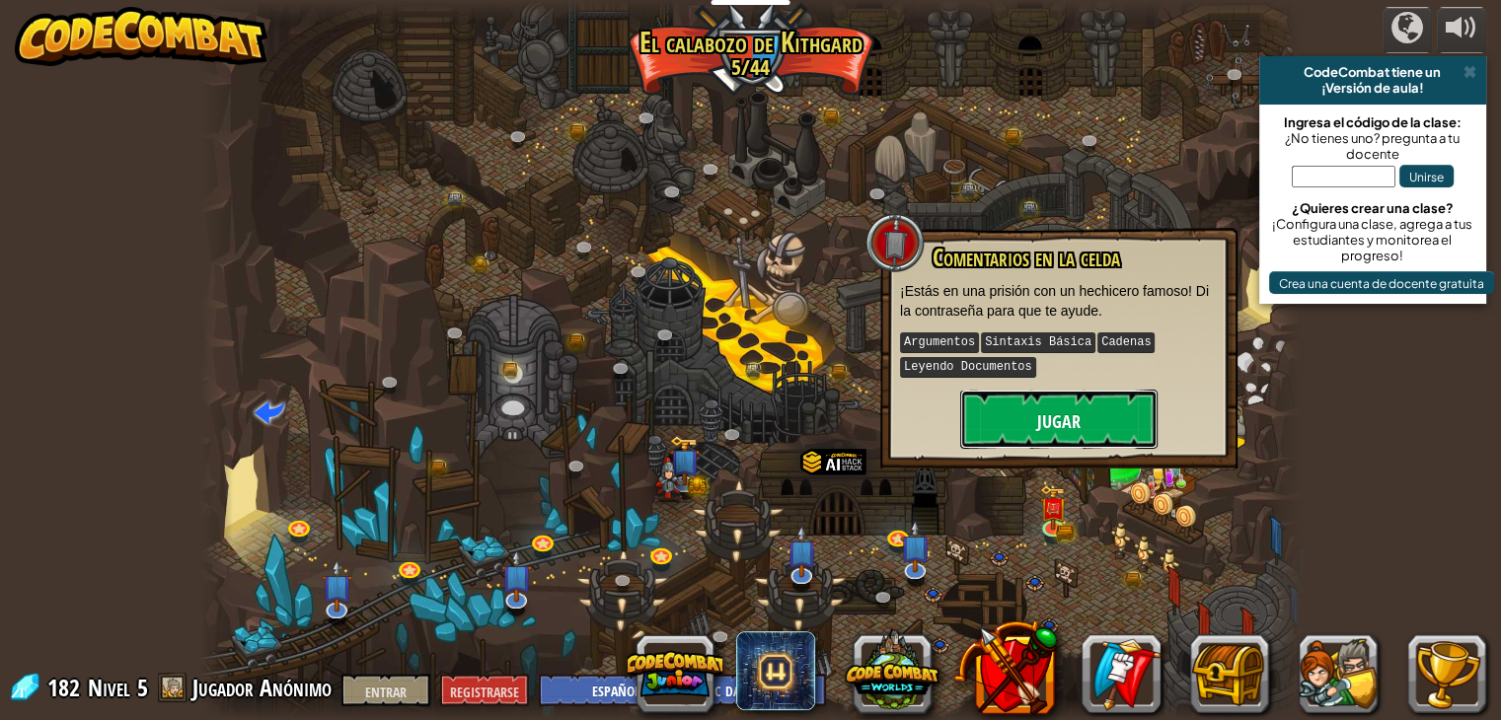
click at [1020, 423] on button "Jugar" at bounding box center [1058, 419] width 197 height 59
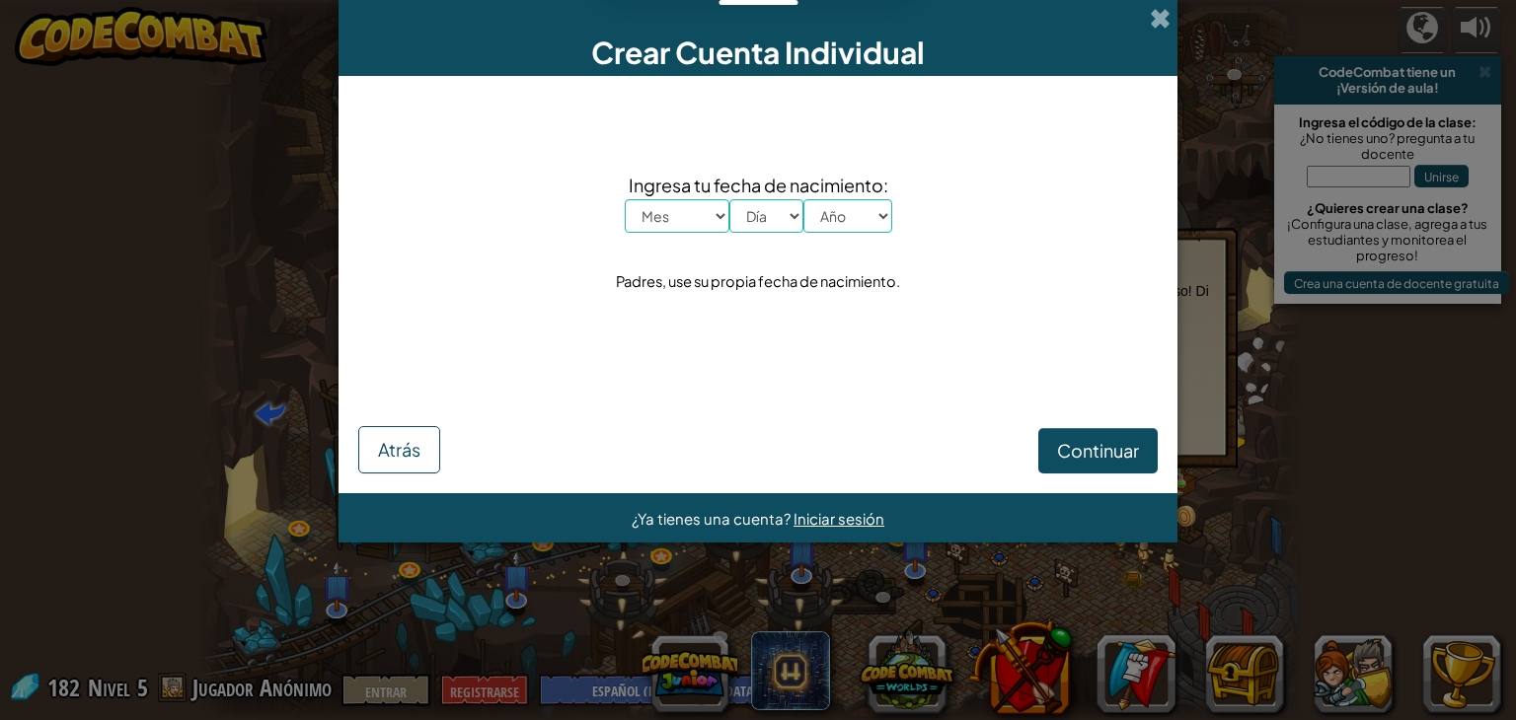
click at [1020, 423] on div "Continuar Atrás" at bounding box center [757, 422] width 799 height 103
click at [672, 199] on select "Mes Enero Febrero Marzo Abril Mayonesa Junio [PERSON_NAME] Septiembre Octubre N…" at bounding box center [677, 216] width 105 height 34
click at [768, 217] on select "Día 1 2 3 4 5 6 7 8 9 10 11 12 13 14 15 16 17 18 19 20 21 22 23 24 25 26 27 28 …" at bounding box center [766, 216] width 74 height 34
click at [860, 202] on select "Año 2025 2024 2023 2022 2021 2020 2019 2018 2017 2016 2015 2014 2013 2012 2011 …" at bounding box center [847, 216] width 89 height 34
click at [803, 199] on select "Año 2025 2024 2023 2022 2021 2020 2019 2018 2017 2016 2015 2014 2013 2012 2011 …" at bounding box center [847, 216] width 89 height 34
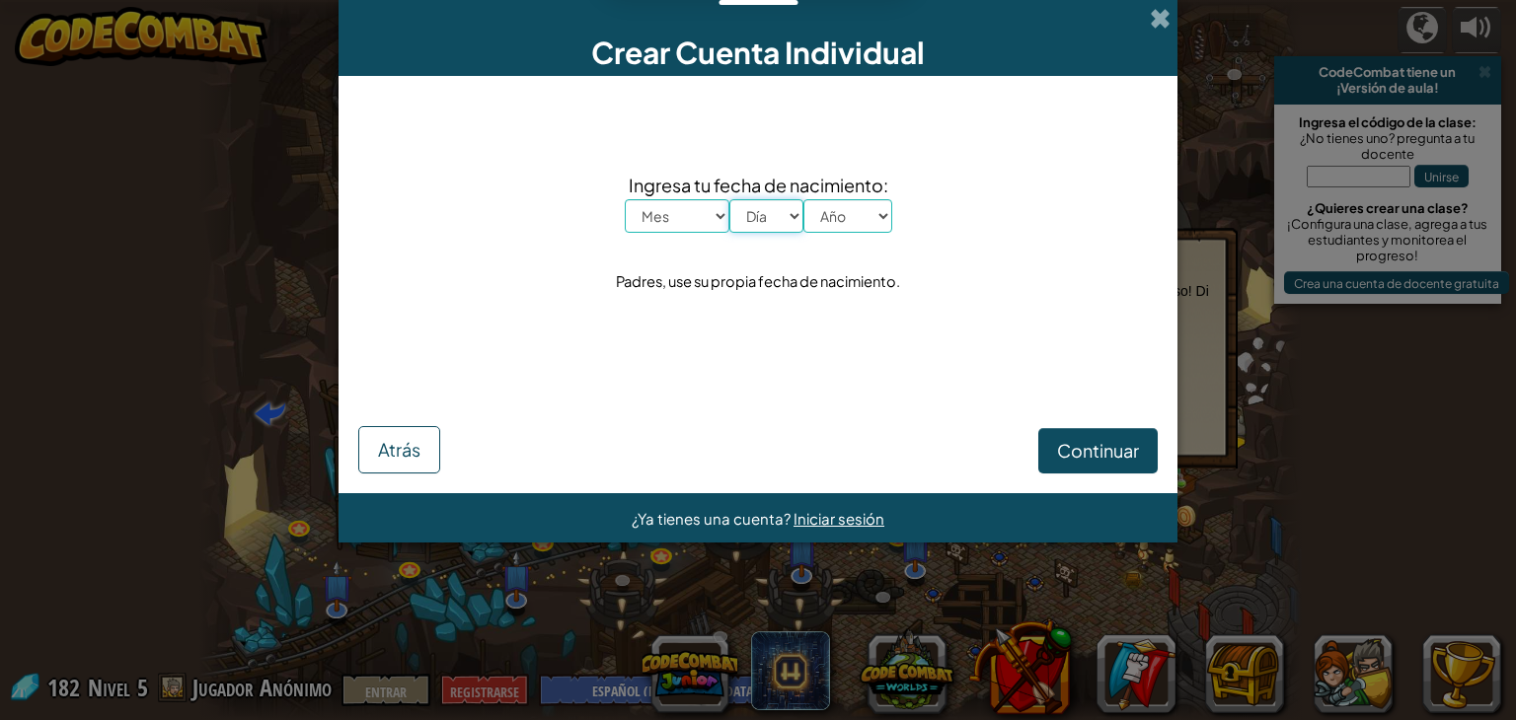
click at [755, 212] on select "Día 1 2 3 4 5 6 7 8 9 10 11 12 13 14 15 16 17 18 19 20 21 22 23 24 25 26 27 28 …" at bounding box center [766, 216] width 74 height 34
click at [729, 199] on select "Día 1 2 3 4 5 6 7 8 9 10 11 12 13 14 15 16 17 18 19 20 21 22 23 24 25 26 27 28 …" at bounding box center [766, 216] width 74 height 34
click at [679, 214] on select "Mes Enero Febrero Marzo Abril Mayonesa Junio [PERSON_NAME] Septiembre Octubre N…" at bounding box center [677, 216] width 105 height 34
click at [625, 199] on select "Mes Enero Febrero Marzo Abril Mayonesa Junio [PERSON_NAME] Septiembre Octubre N…" at bounding box center [677, 216] width 105 height 34
click at [693, 241] on div "Ingresa tu fecha de nacimiento: Mes Enero Febrero Marzo Abril Mayonesa Junio [P…" at bounding box center [757, 233] width 799 height 275
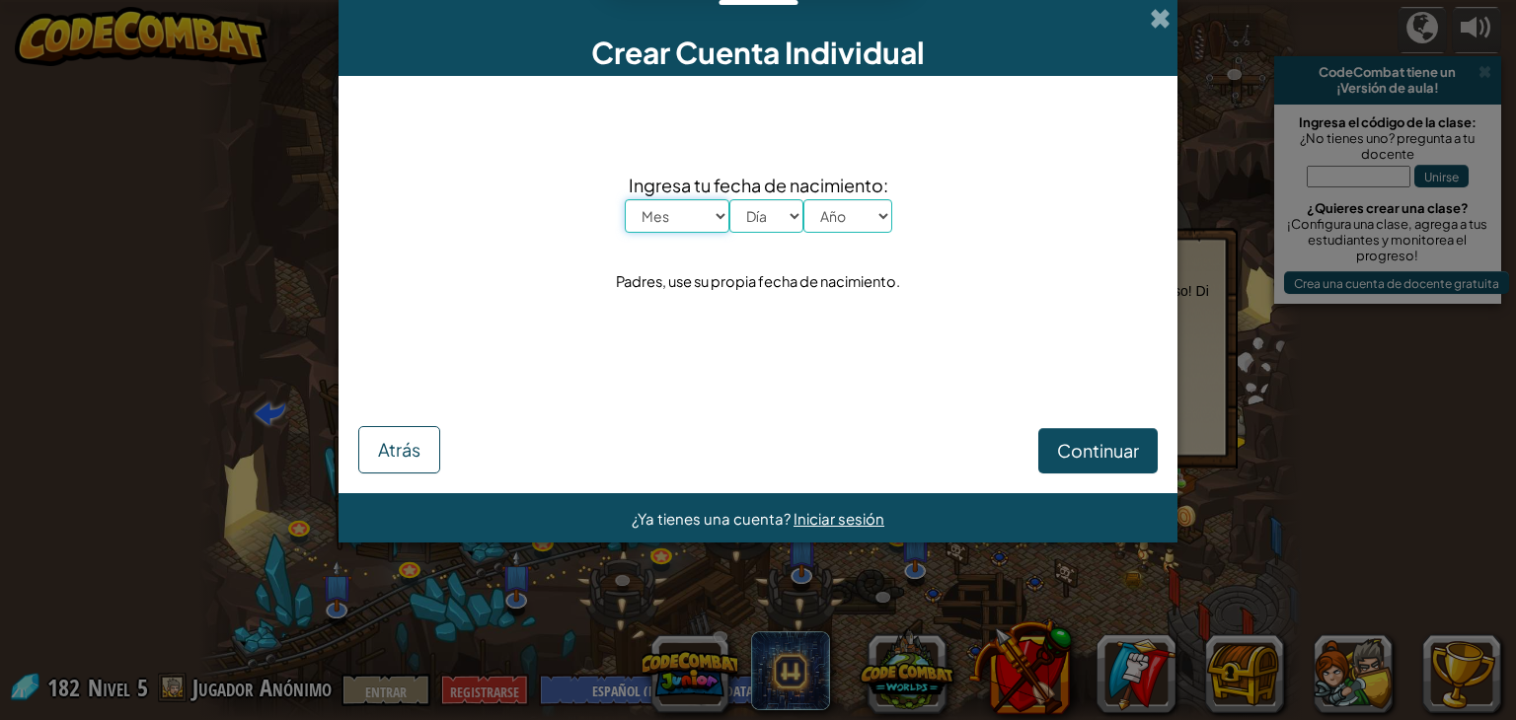
click at [692, 219] on select "Mes Enero Febrero Marzo Abril Mayonesa Junio [PERSON_NAME] Septiembre Octubre N…" at bounding box center [677, 216] width 105 height 34
click at [697, 215] on select "Mes Enero Febrero Marzo Abril Mayonesa Junio [PERSON_NAME] Septiembre Octubre N…" at bounding box center [677, 216] width 105 height 34
